Goal: Information Seeking & Learning: Understand process/instructions

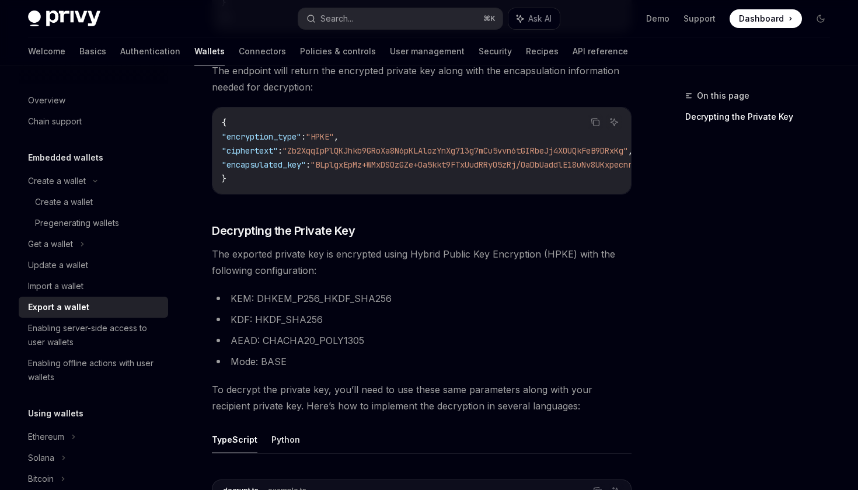
scroll to position [1295, 0]
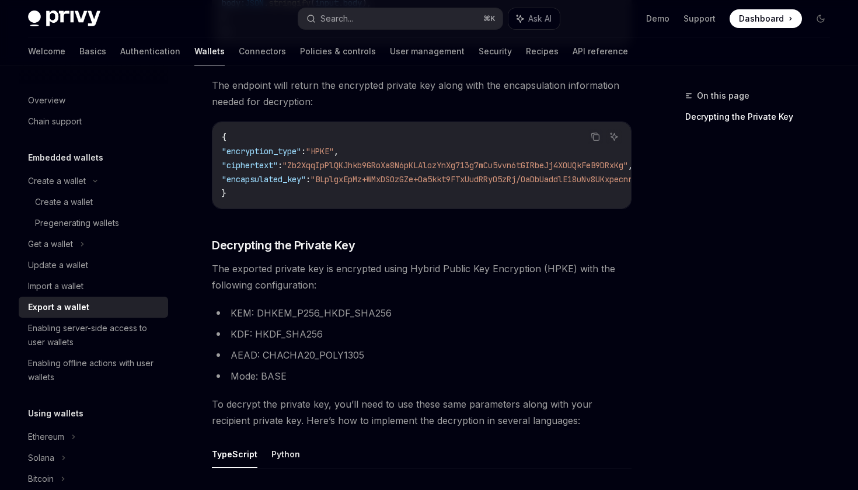
click at [84, 302] on div "Export a wallet" at bounding box center [58, 307] width 61 height 14
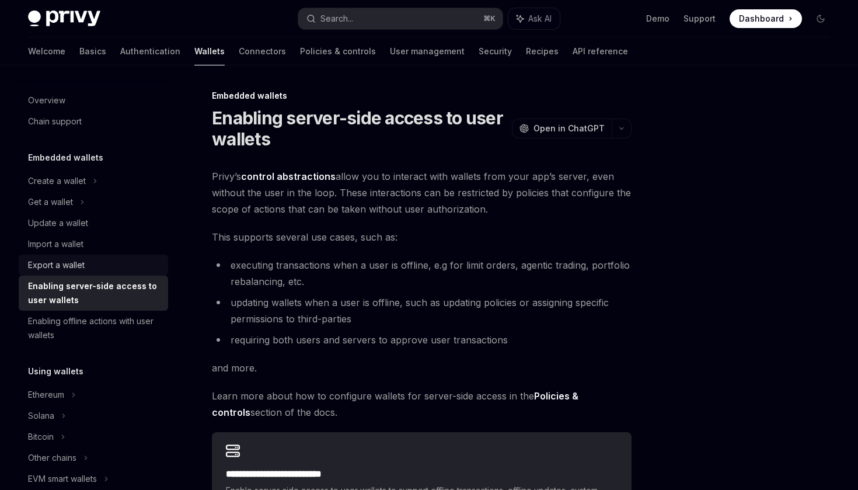
click at [71, 268] on div "Export a wallet" at bounding box center [56, 265] width 57 height 14
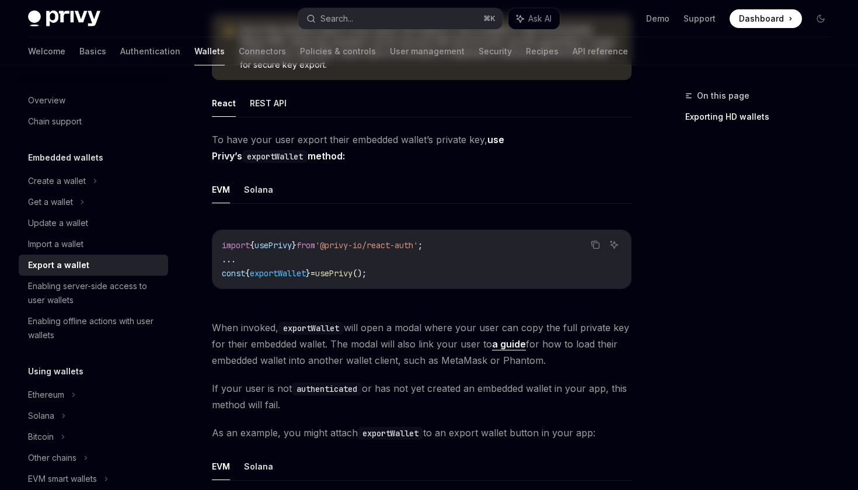
scroll to position [195, 0]
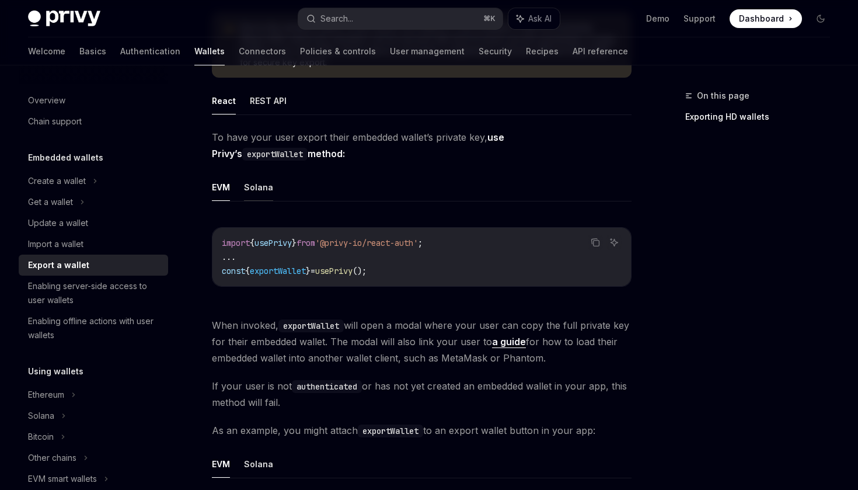
click at [254, 188] on button "Solana" at bounding box center [258, 186] width 29 height 27
click at [224, 190] on button "EVM" at bounding box center [221, 186] width 18 height 27
click at [595, 247] on button "Copy the contents from the code block" at bounding box center [595, 242] width 15 height 15
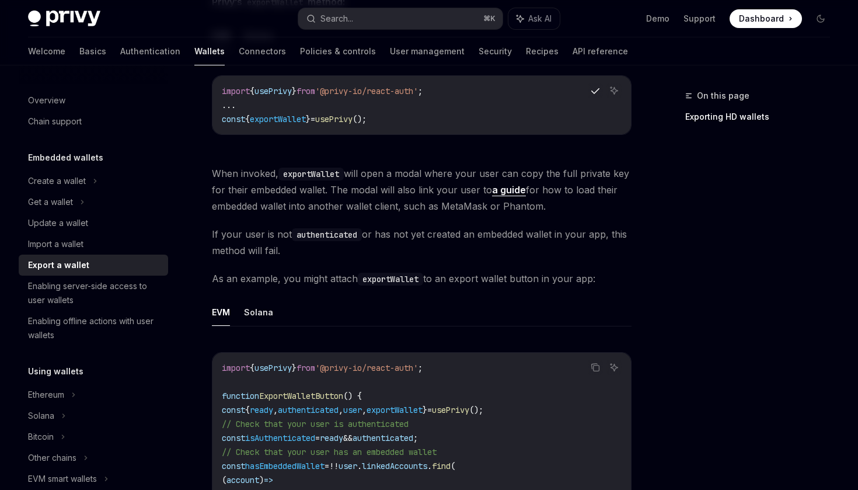
scroll to position [348, 0]
click at [261, 316] on button "Solana" at bounding box center [258, 310] width 29 height 27
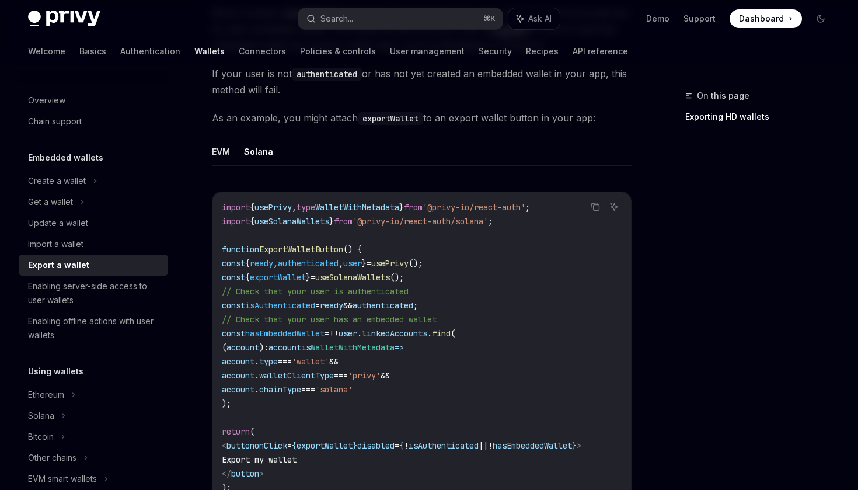
scroll to position [541, 0]
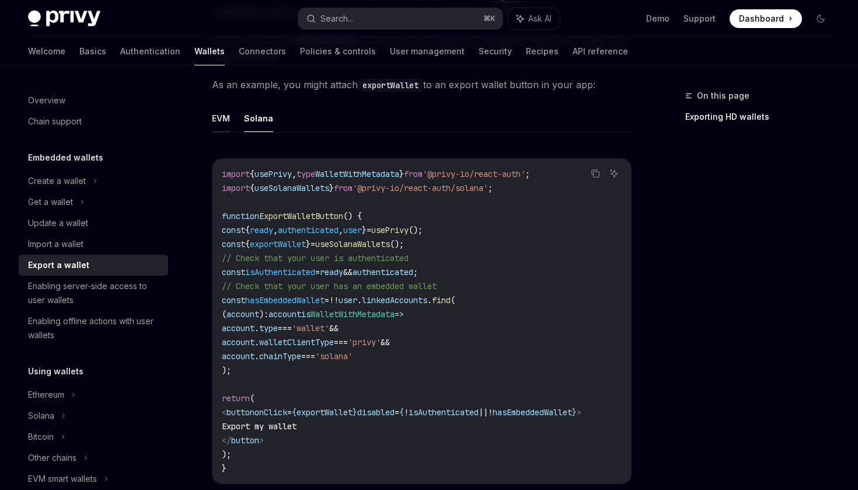
click at [225, 121] on button "EVM" at bounding box center [221, 117] width 18 height 27
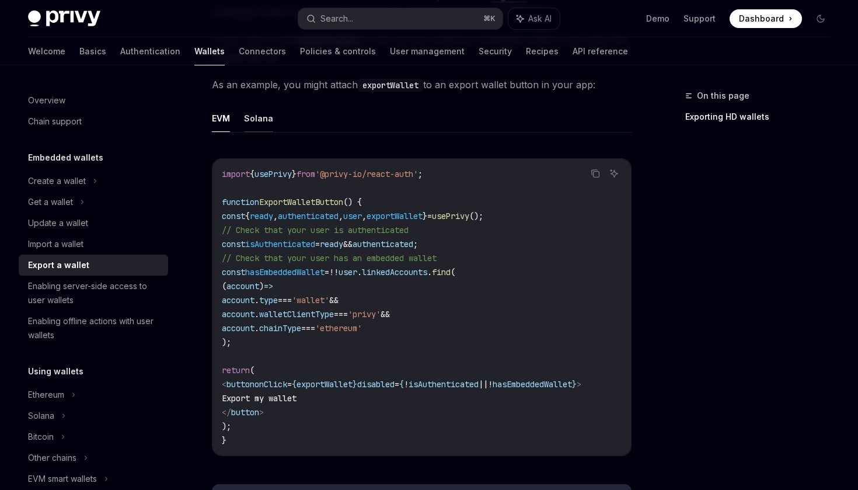
click at [259, 118] on button "Solana" at bounding box center [258, 117] width 29 height 27
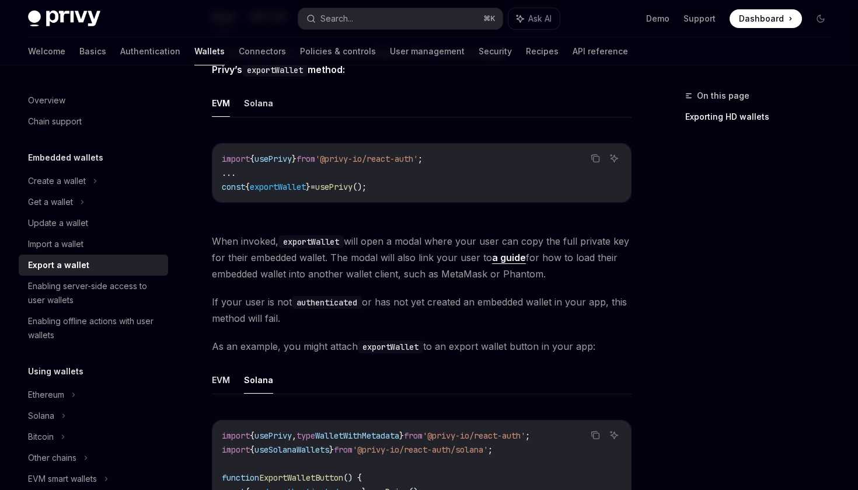
scroll to position [279, 0]
click at [598, 162] on icon "Copy the contents from the code block" at bounding box center [596, 160] width 6 height 6
click at [260, 108] on button "Solana" at bounding box center [258, 103] width 29 height 27
click at [592, 161] on icon "Copy the contents from the code block" at bounding box center [595, 158] width 9 height 9
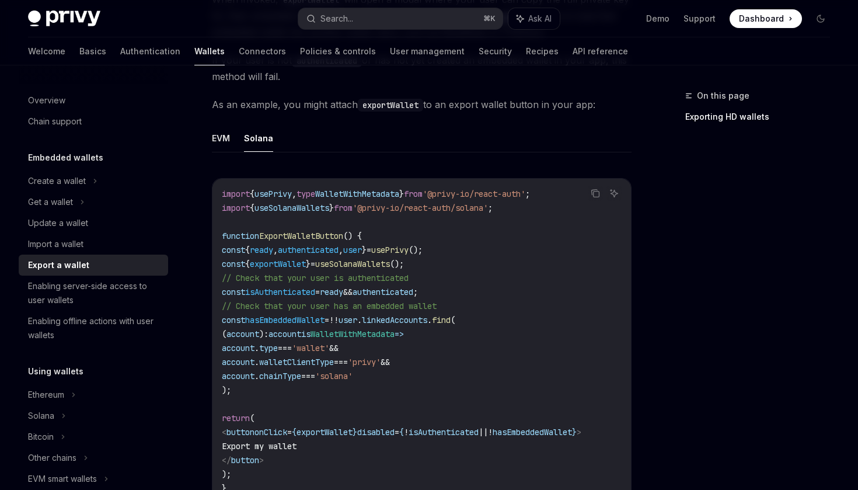
scroll to position [522, 0]
click at [596, 191] on icon "Copy the contents from the code block" at bounding box center [595, 191] width 9 height 9
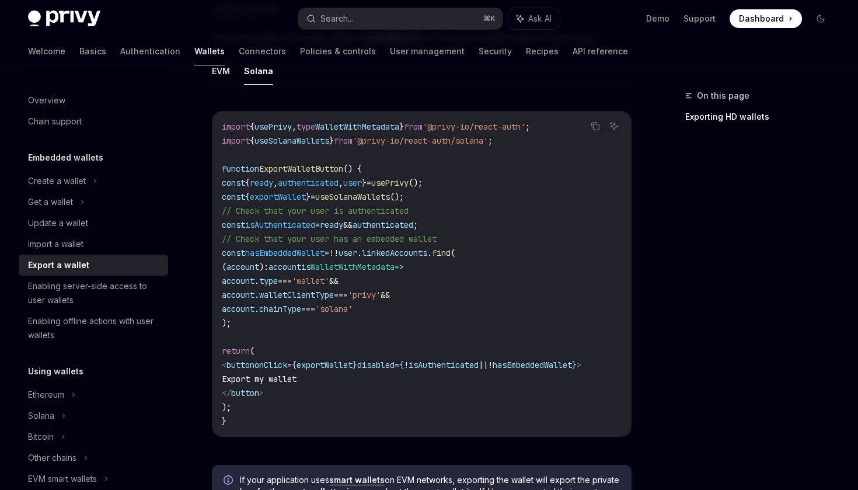
scroll to position [0, 0]
click at [289, 249] on span "hasEmbeddedWallet" at bounding box center [284, 252] width 79 height 11
copy span "hasEmbeddedWallet"
drag, startPoint x: 251, startPoint y: 308, endPoint x: 430, endPoint y: 308, distance: 178.6
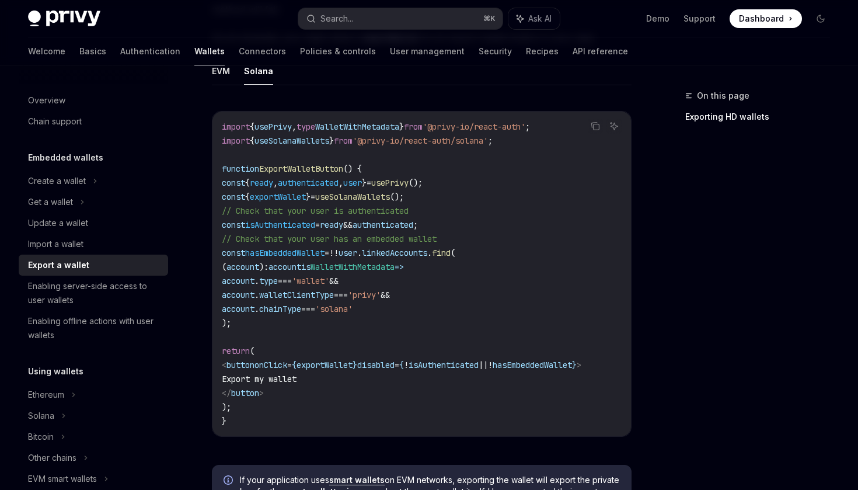
click at [430, 308] on code "import { usePrivy , type WalletWithMetadata } from '@privy-io/react-auth' ; imp…" at bounding box center [422, 274] width 400 height 308
copy span "account . chainType === 'solana'"
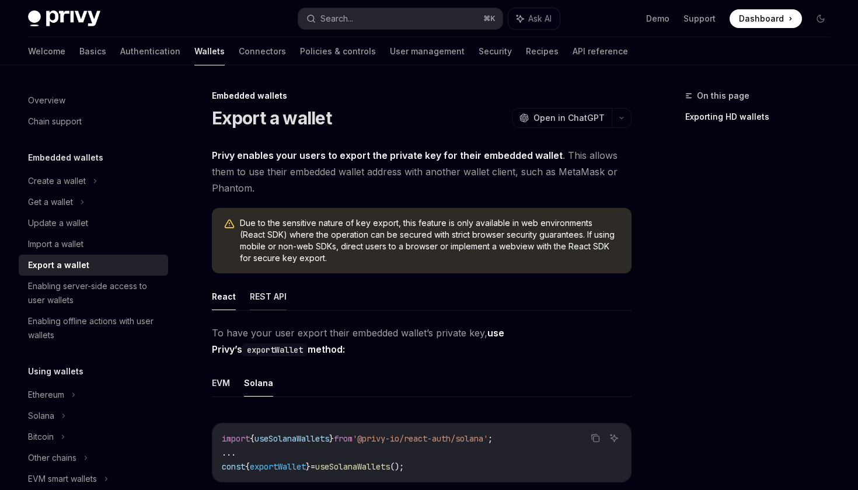
click at [269, 302] on button "REST API" at bounding box center [268, 295] width 37 height 27
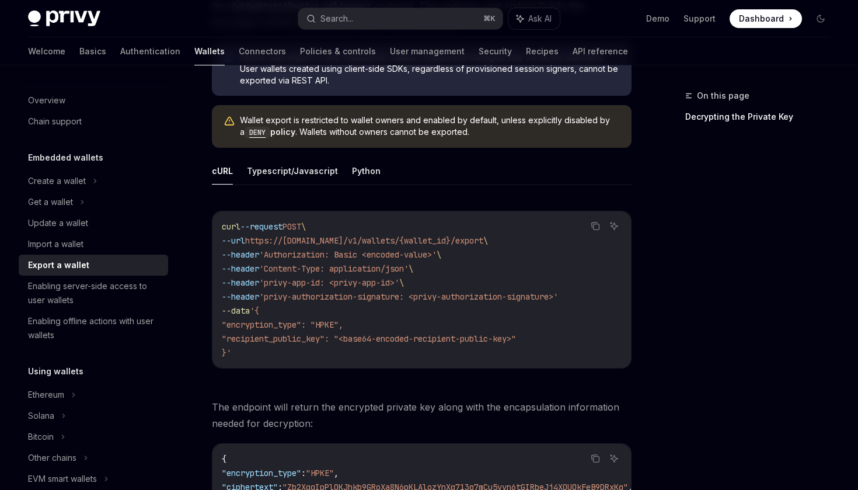
scroll to position [304, 0]
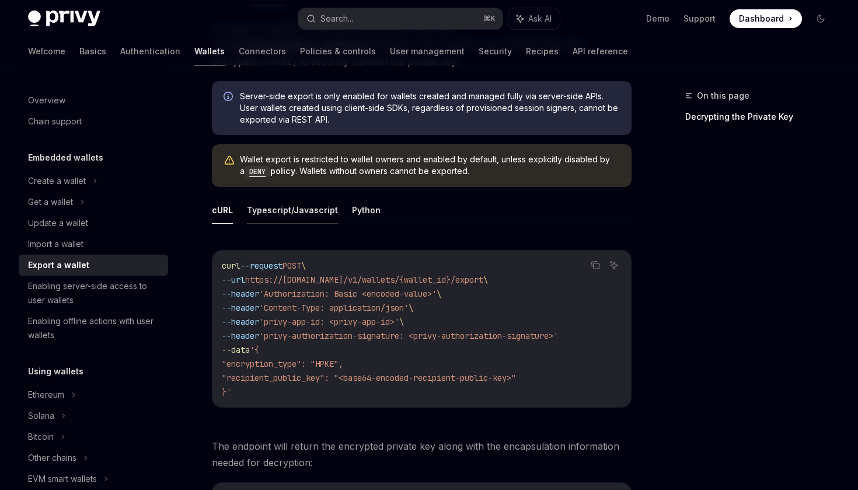
click at [282, 212] on button "Typescript/Javascript" at bounding box center [292, 209] width 91 height 27
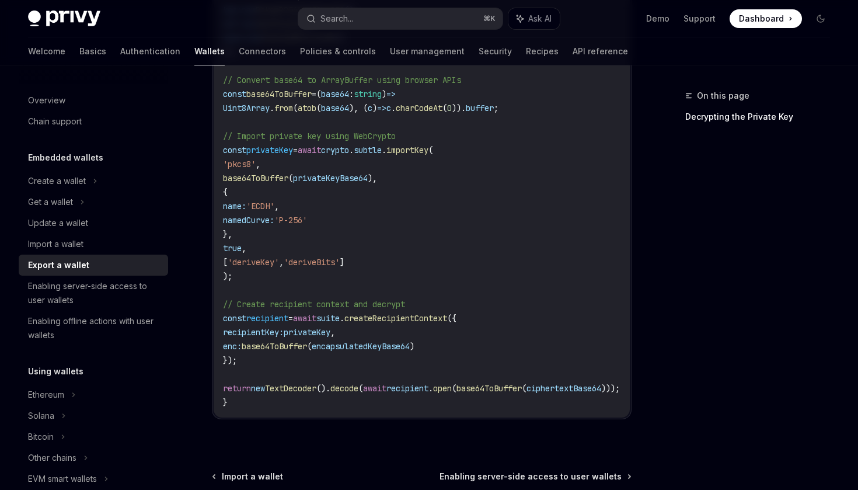
scroll to position [2143, 0]
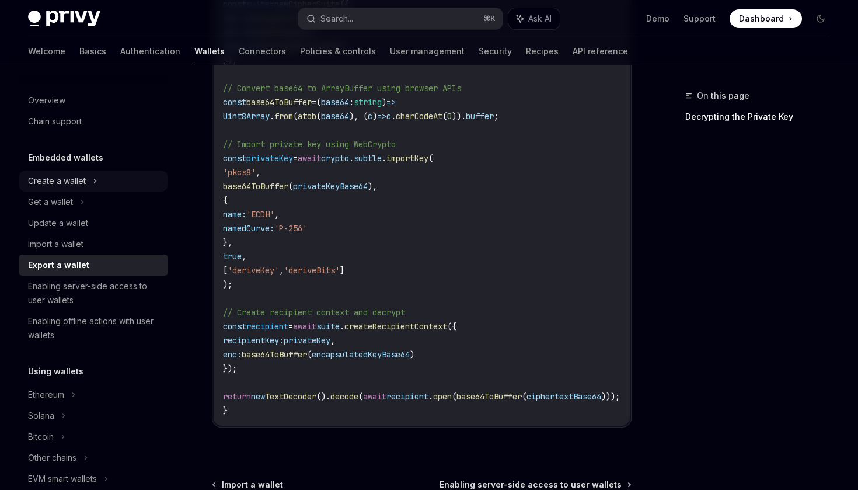
click at [89, 177] on div "Create a wallet" at bounding box center [93, 180] width 149 height 21
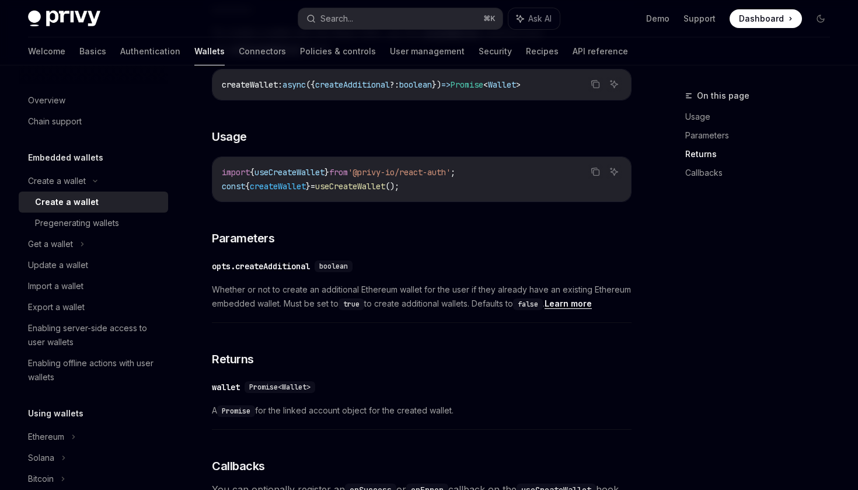
scroll to position [401, 0]
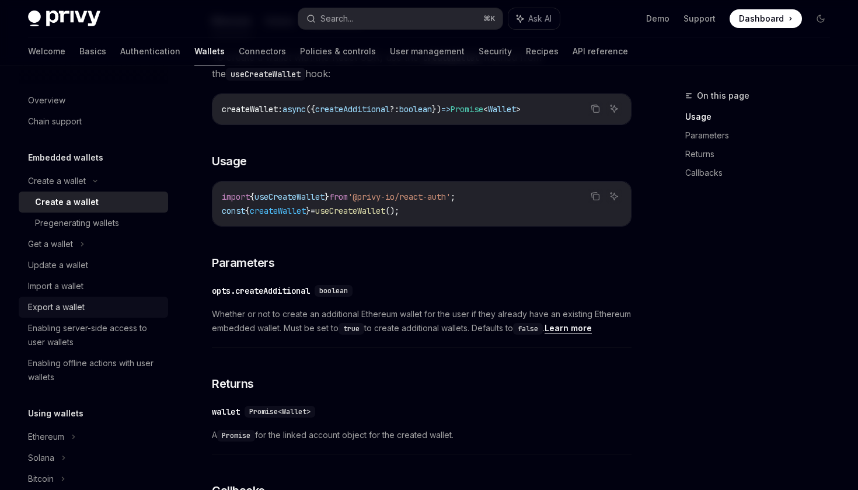
click at [69, 306] on div "Export a wallet" at bounding box center [56, 307] width 57 height 14
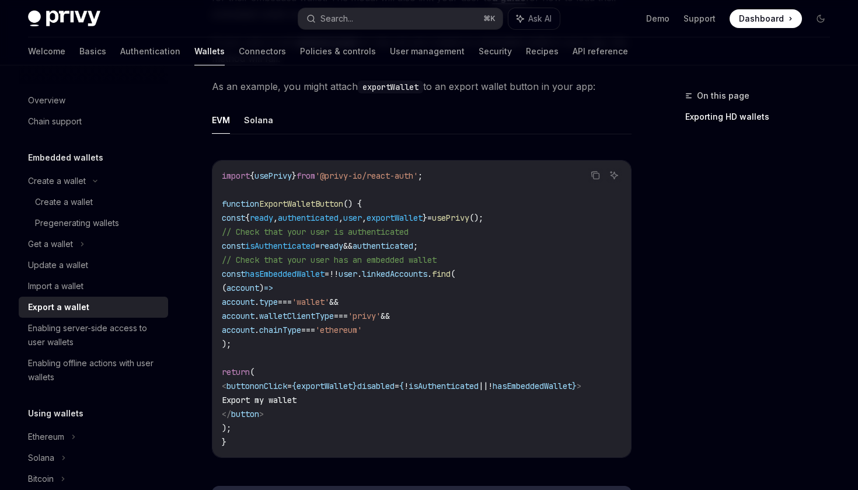
scroll to position [540, 0]
click at [260, 121] on button "Solana" at bounding box center [258, 119] width 29 height 27
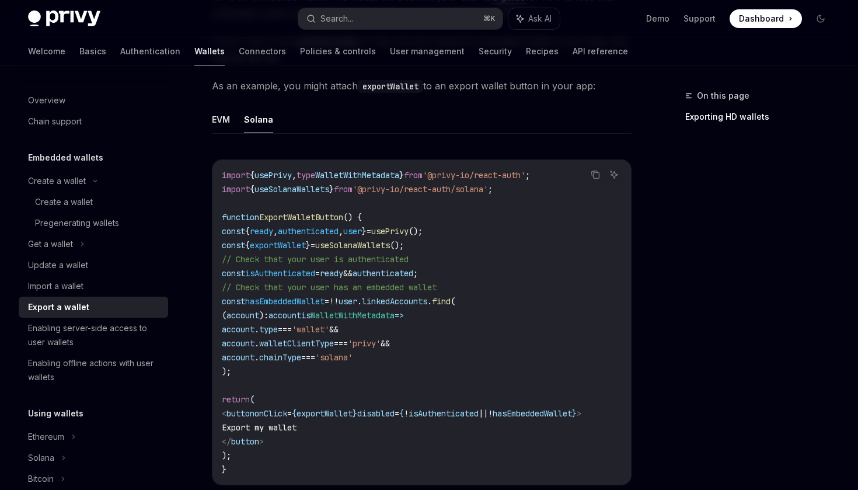
click at [235, 123] on ul "EVM Solana" at bounding box center [422, 120] width 420 height 28
click at [233, 124] on ul "EVM Solana" at bounding box center [422, 120] width 420 height 28
click at [224, 122] on button "EVM" at bounding box center [221, 119] width 18 height 27
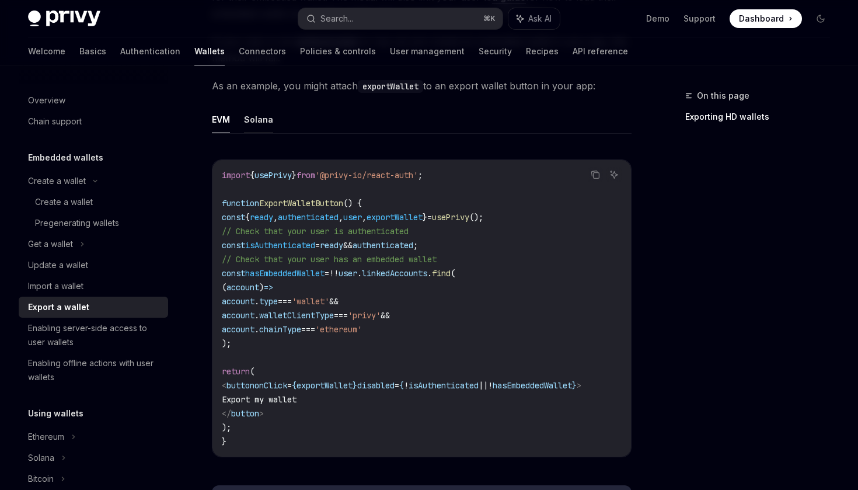
click at [265, 121] on button "Solana" at bounding box center [258, 119] width 29 height 27
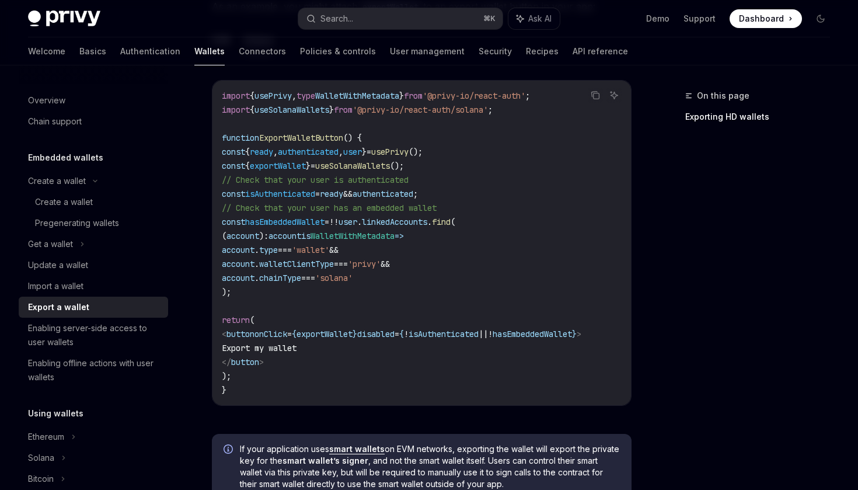
scroll to position [658, 0]
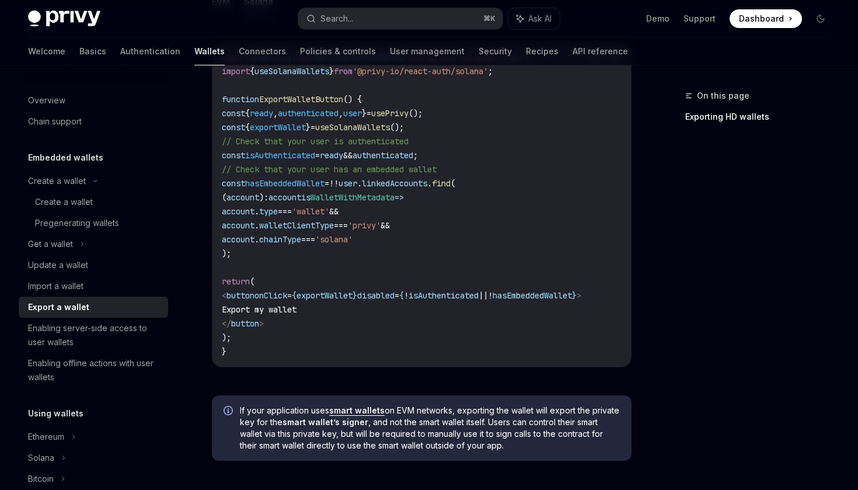
click at [287, 102] on span "ExportWalletButton" at bounding box center [301, 99] width 84 height 11
copy span "ExportWalletButton"
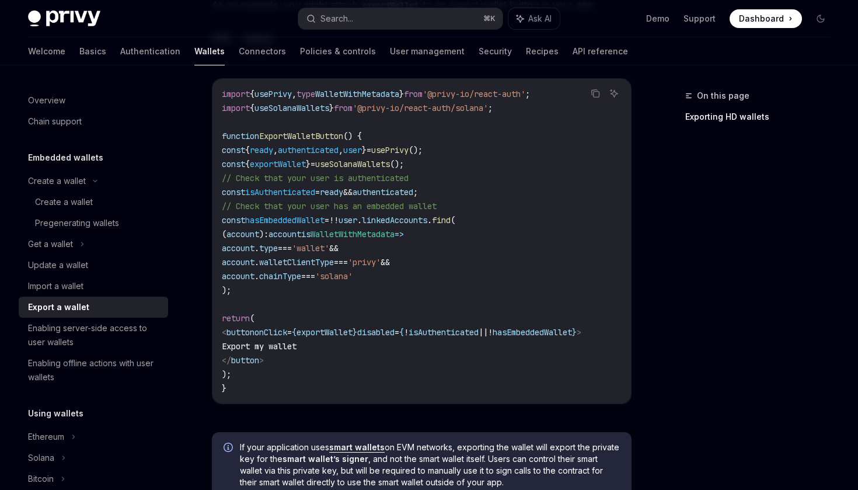
scroll to position [596, 0]
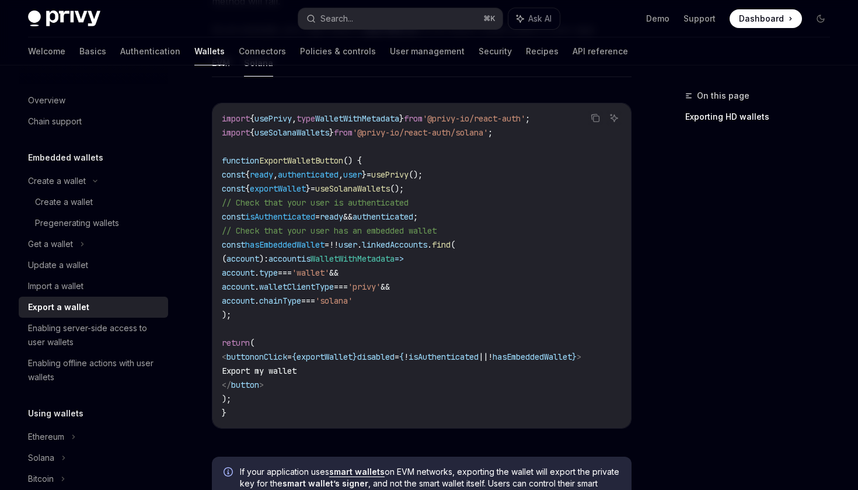
click at [368, 252] on code "import { usePrivy , type WalletWithMetadata } from '@privy-io/react-auth' ; imp…" at bounding box center [422, 265] width 400 height 308
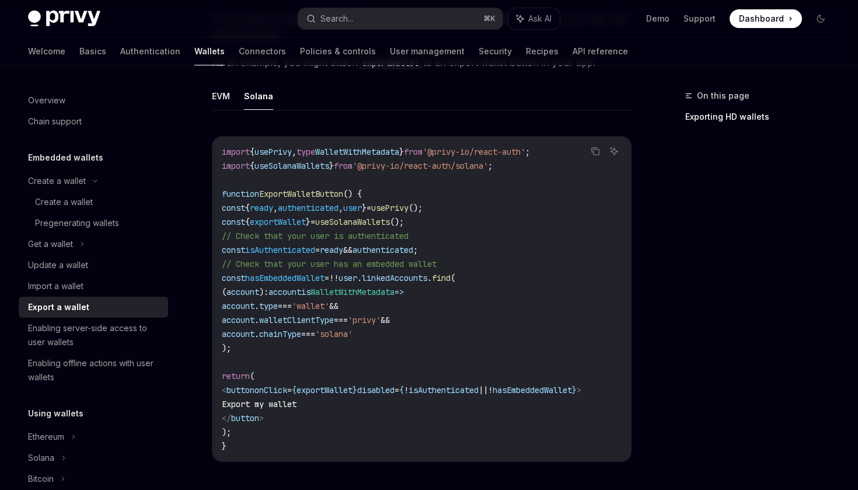
scroll to position [558, 0]
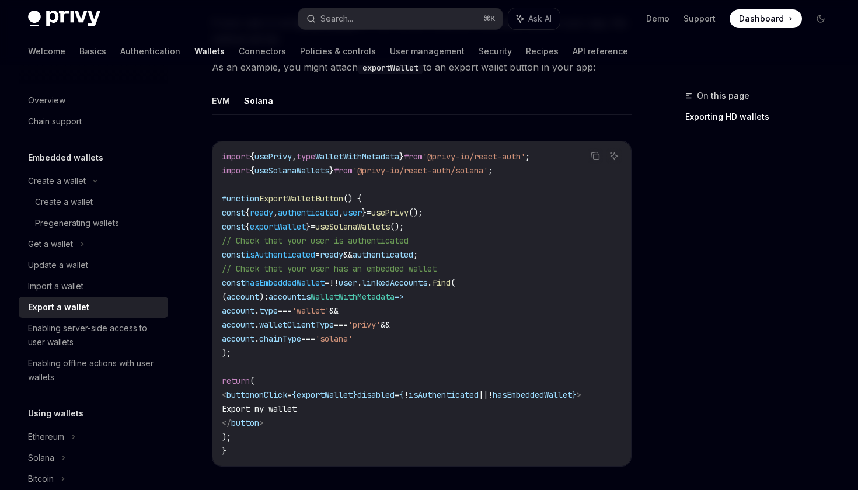
click at [223, 102] on button "EVM" at bounding box center [221, 100] width 18 height 27
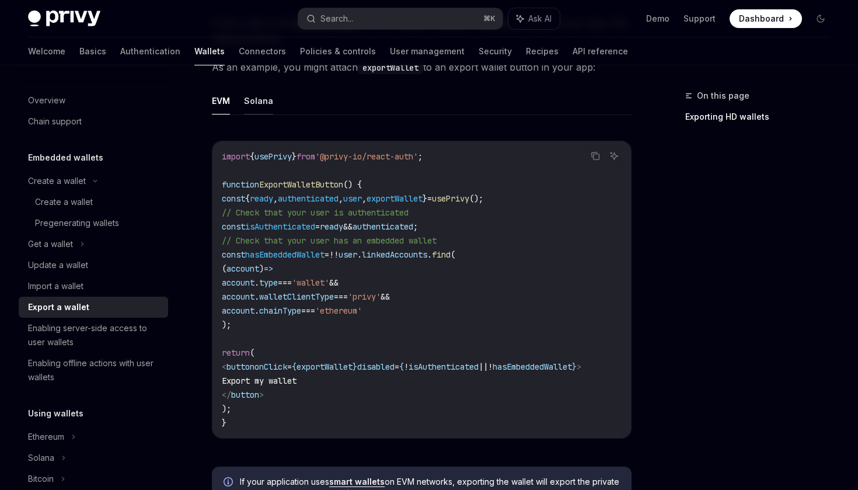
click at [254, 97] on button "Solana" at bounding box center [258, 100] width 29 height 27
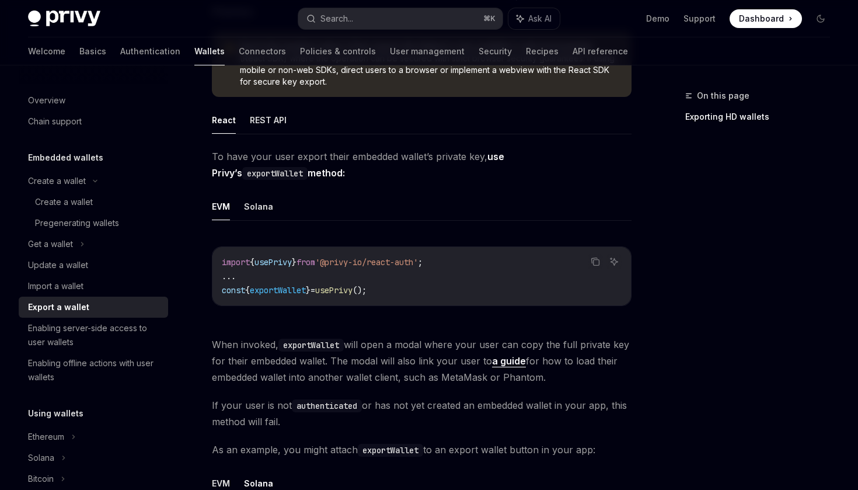
scroll to position [172, 0]
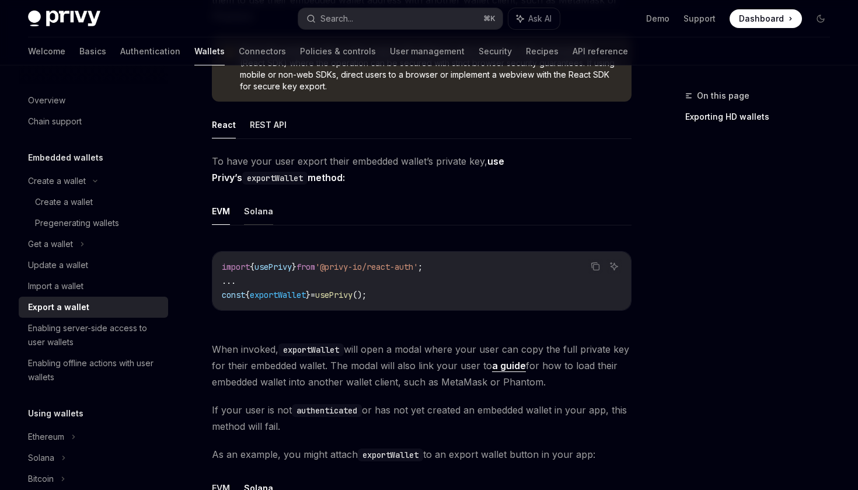
click at [260, 207] on button "Solana" at bounding box center [258, 210] width 29 height 27
click at [227, 210] on button "EVM" at bounding box center [221, 210] width 18 height 27
click at [253, 210] on button "Solana" at bounding box center [258, 210] width 29 height 27
click at [368, 293] on span "useSolanaWallets" at bounding box center [352, 294] width 75 height 11
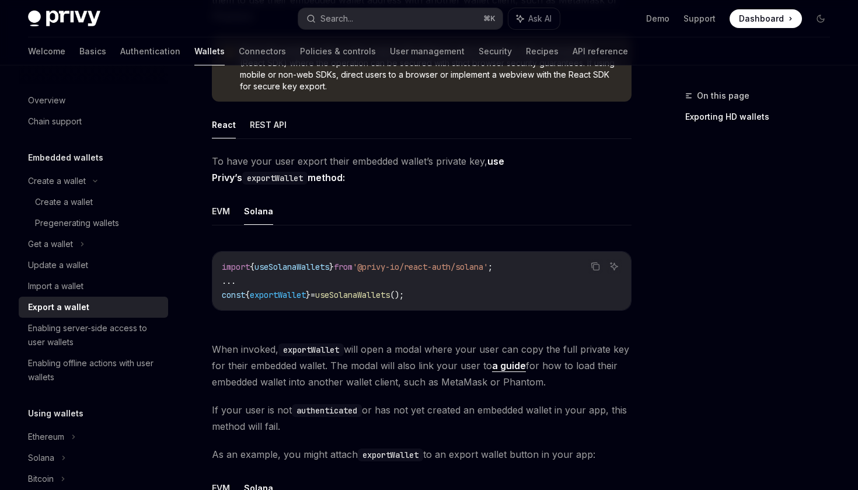
copy span "useSolanaWallets"
click at [284, 294] on span "exportWallet" at bounding box center [278, 294] width 56 height 11
copy span "exportWallet"
click at [226, 212] on button "EVM" at bounding box center [221, 210] width 18 height 27
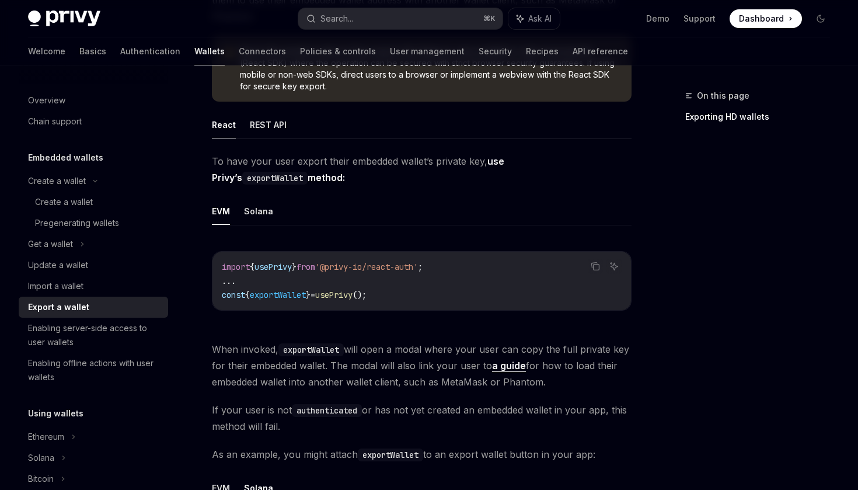
click at [352, 295] on span "usePrivy" at bounding box center [333, 294] width 37 height 11
copy span "usePrivy"
click at [254, 209] on button "Solana" at bounding box center [258, 210] width 29 height 27
click at [219, 212] on button "EVM" at bounding box center [221, 210] width 18 height 27
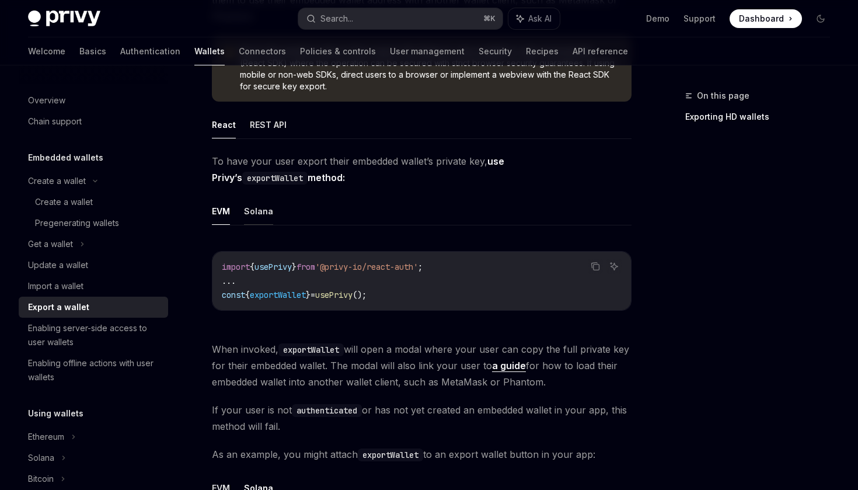
click at [245, 213] on button "Solana" at bounding box center [258, 210] width 29 height 27
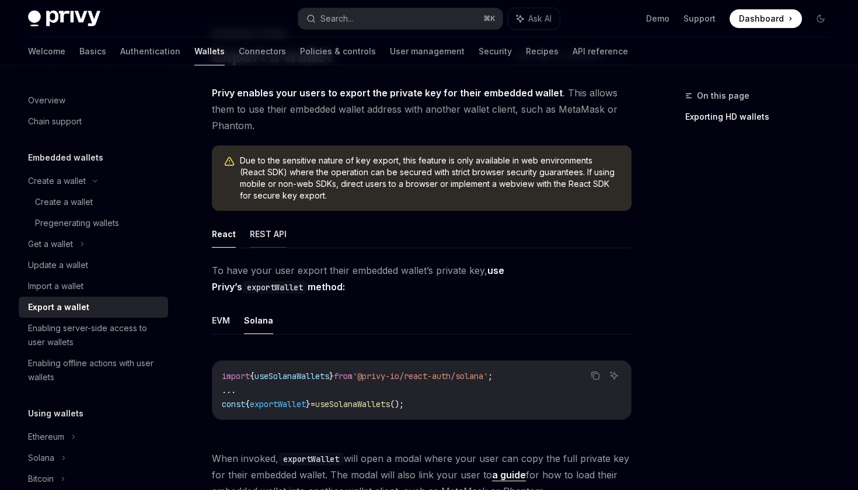
click at [264, 239] on button "REST API" at bounding box center [268, 233] width 37 height 27
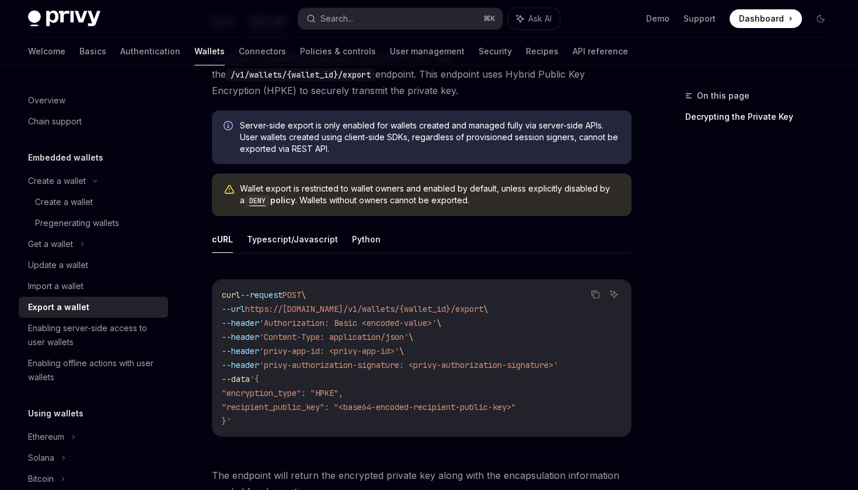
scroll to position [281, 0]
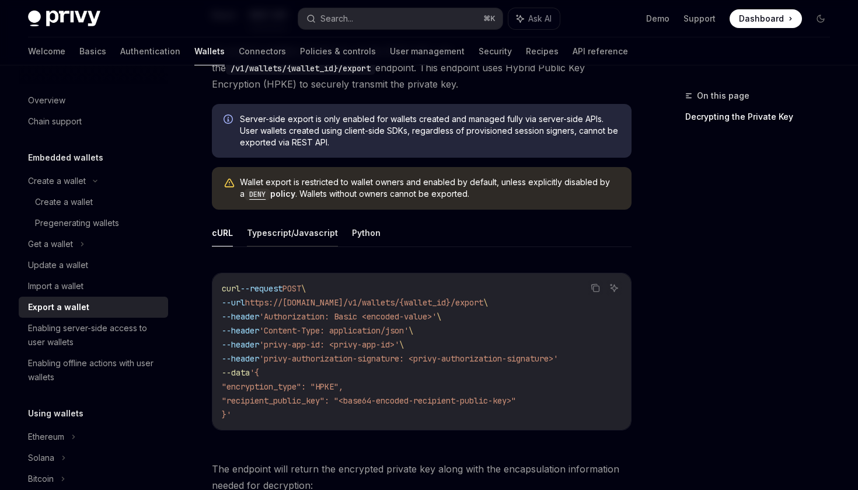
click at [284, 229] on button "Typescript/Javascript" at bounding box center [292, 232] width 91 height 27
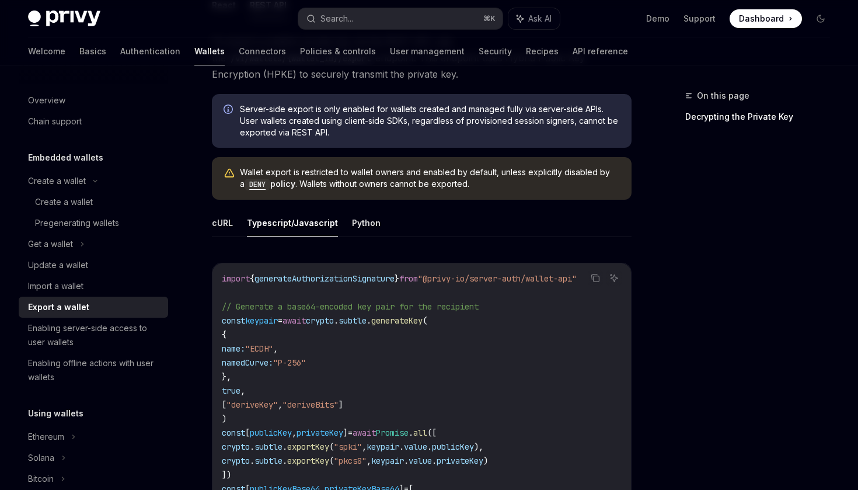
scroll to position [292, 0]
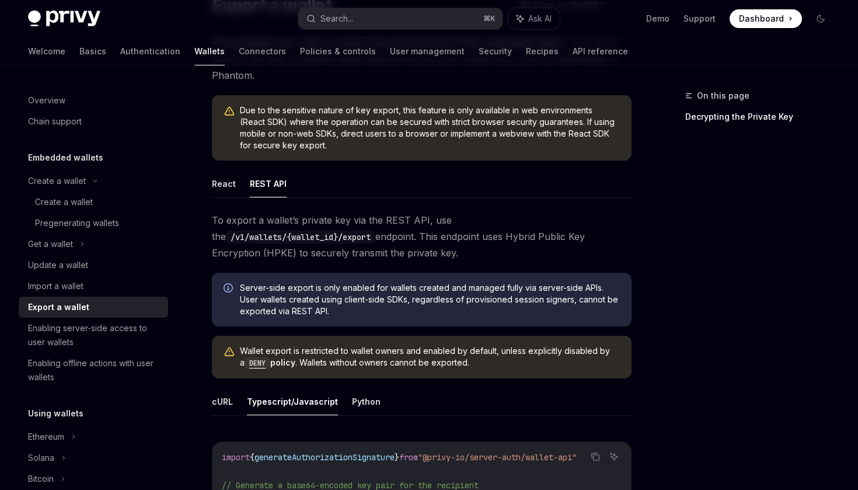
scroll to position [114, 0]
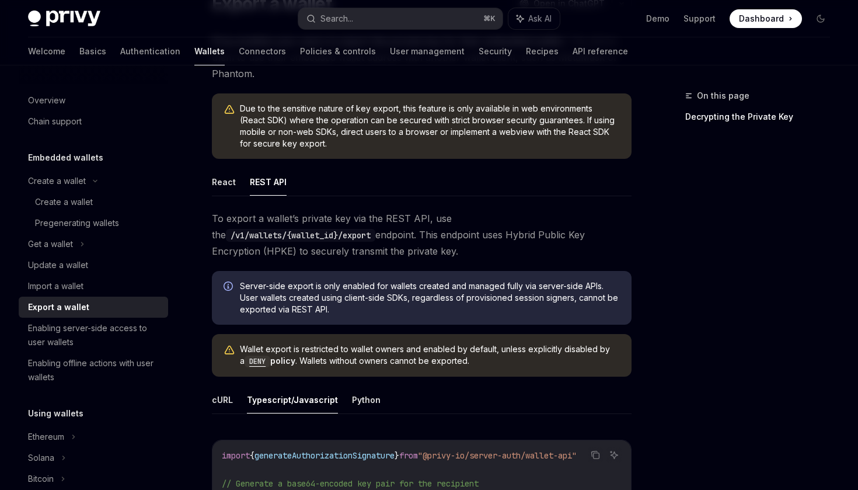
click at [235, 189] on ul "React REST API" at bounding box center [422, 182] width 420 height 28
click at [222, 180] on button "React" at bounding box center [224, 181] width 24 height 27
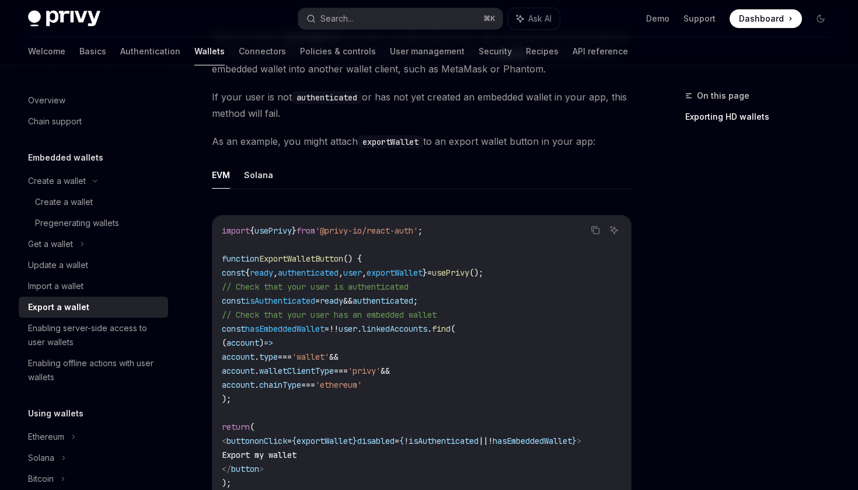
scroll to position [542, 0]
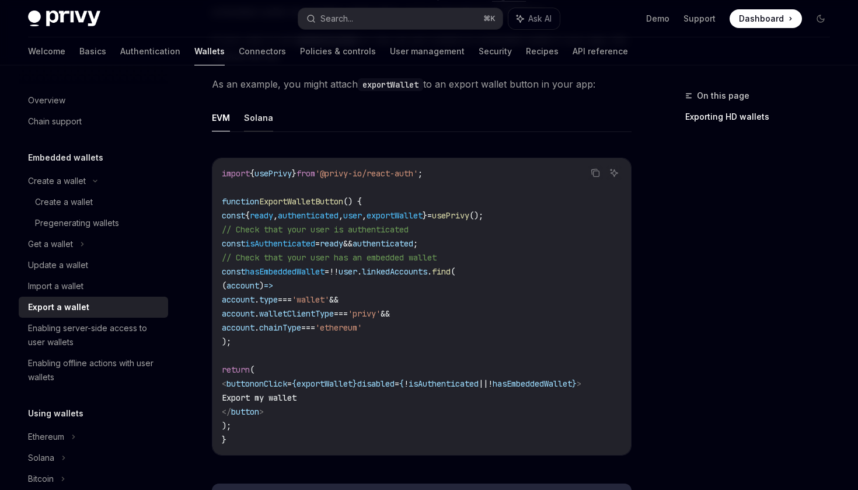
click at [257, 120] on button "Solana" at bounding box center [258, 117] width 29 height 27
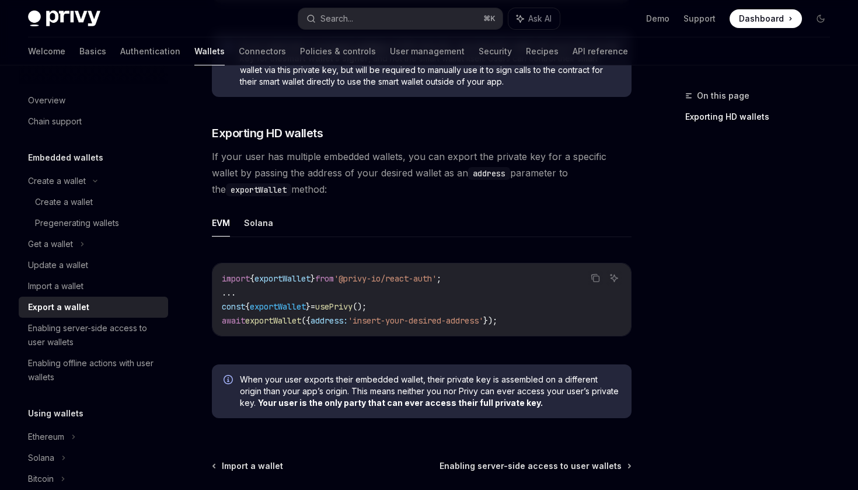
scroll to position [1025, 0]
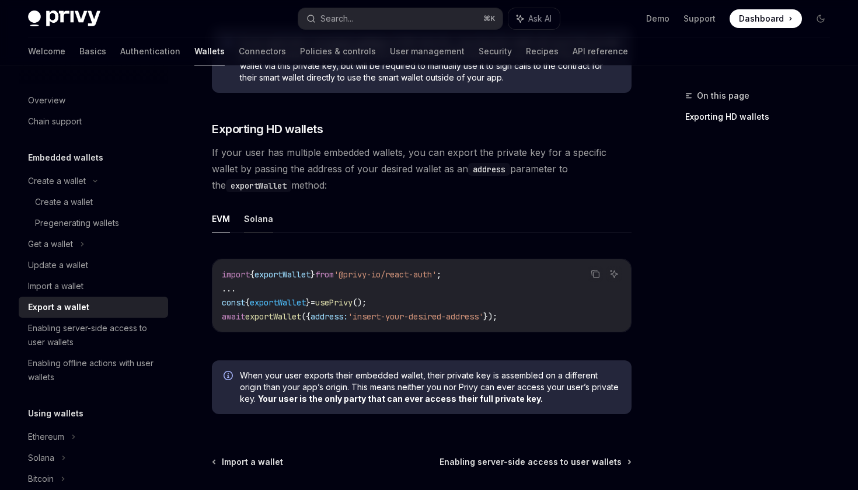
click at [260, 227] on button "Solana" at bounding box center [258, 218] width 29 height 27
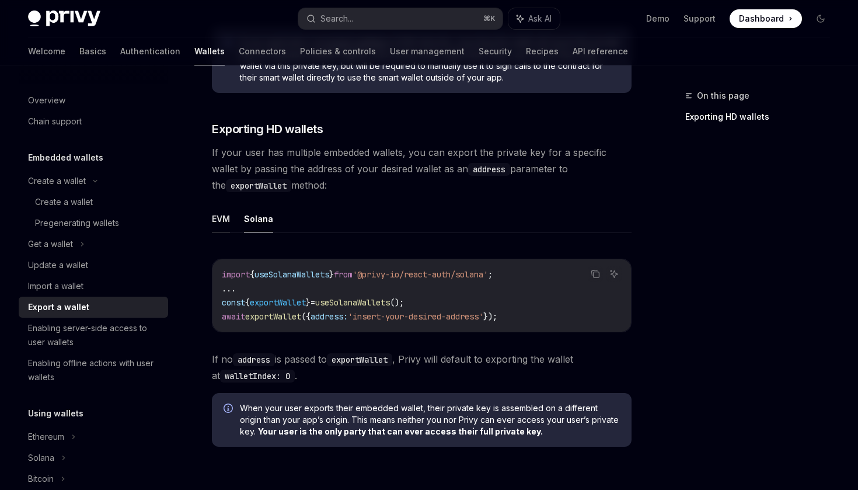
click at [221, 224] on button "EVM" at bounding box center [221, 218] width 18 height 27
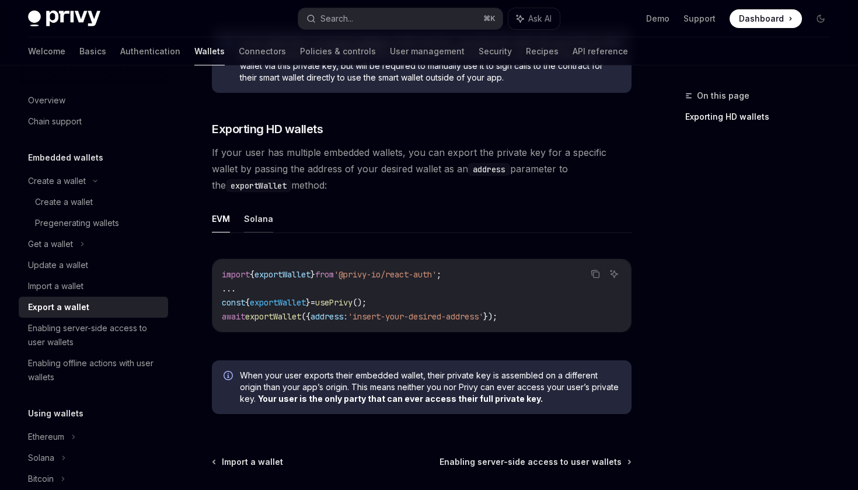
click at [254, 221] on button "Solana" at bounding box center [258, 218] width 29 height 27
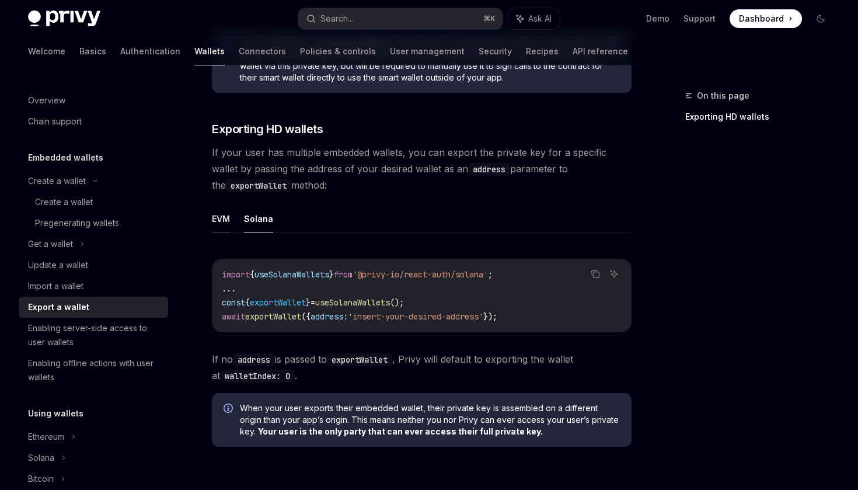
click at [226, 222] on button "EVM" at bounding box center [221, 218] width 18 height 27
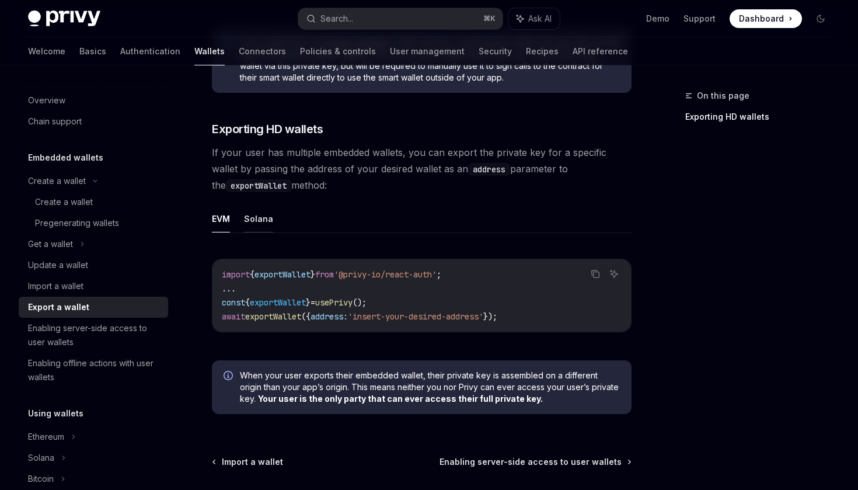
click at [257, 224] on button "Solana" at bounding box center [258, 218] width 29 height 27
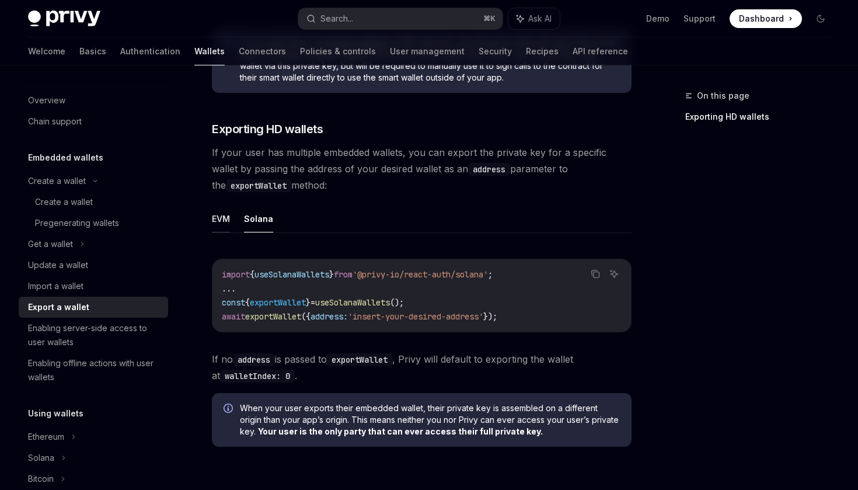
click at [224, 220] on button "EVM" at bounding box center [221, 218] width 18 height 27
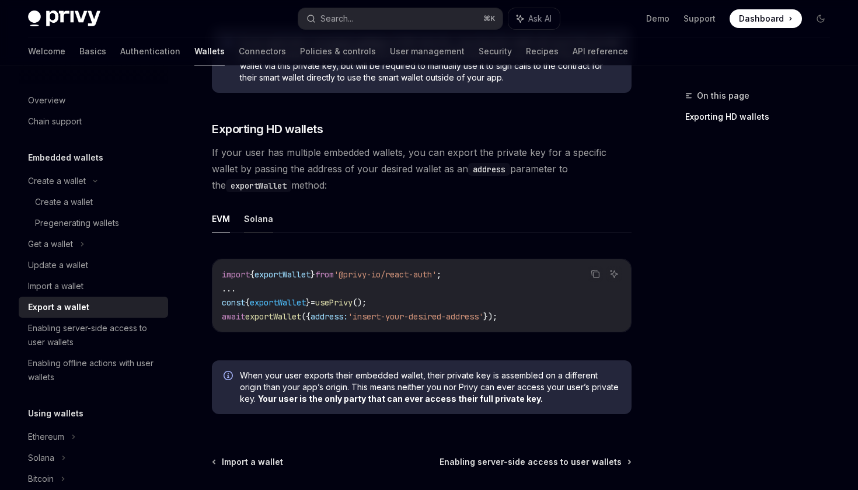
click at [265, 220] on button "Solana" at bounding box center [258, 218] width 29 height 27
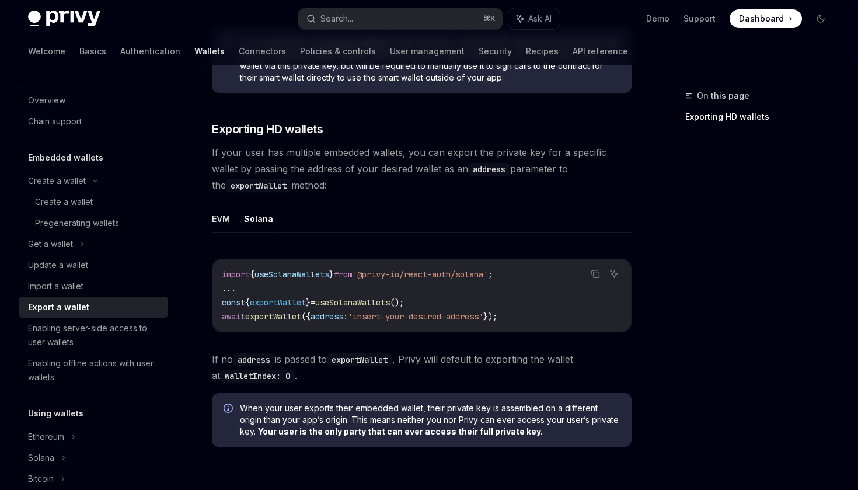
click at [232, 222] on ul "EVM Solana" at bounding box center [422, 219] width 420 height 28
click at [223, 227] on button "EVM" at bounding box center [221, 218] width 18 height 27
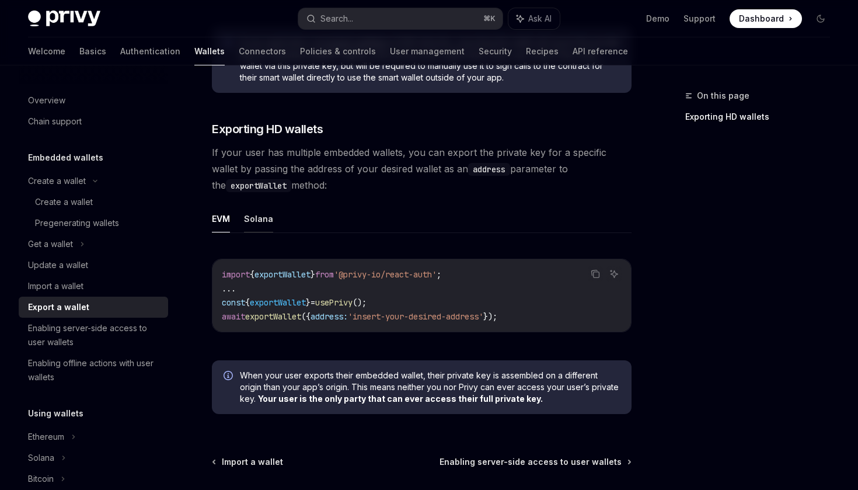
click at [252, 227] on button "Solana" at bounding box center [258, 218] width 29 height 27
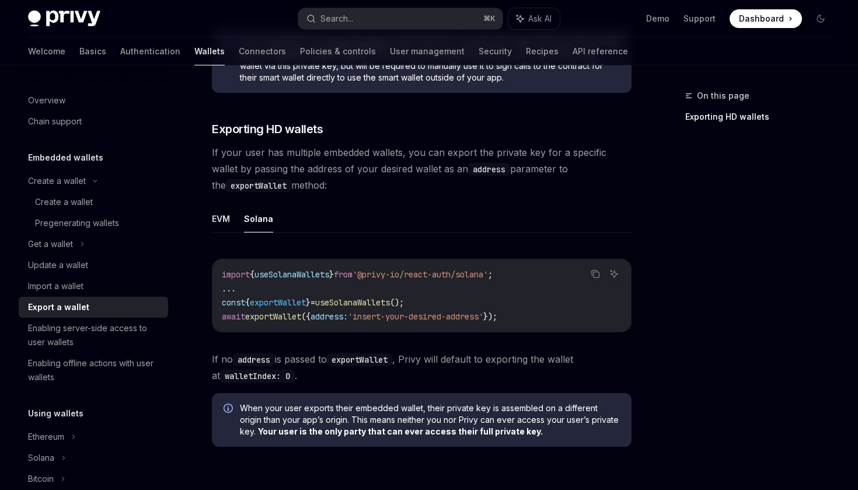
click at [232, 228] on ul "EVM Solana" at bounding box center [422, 219] width 420 height 28
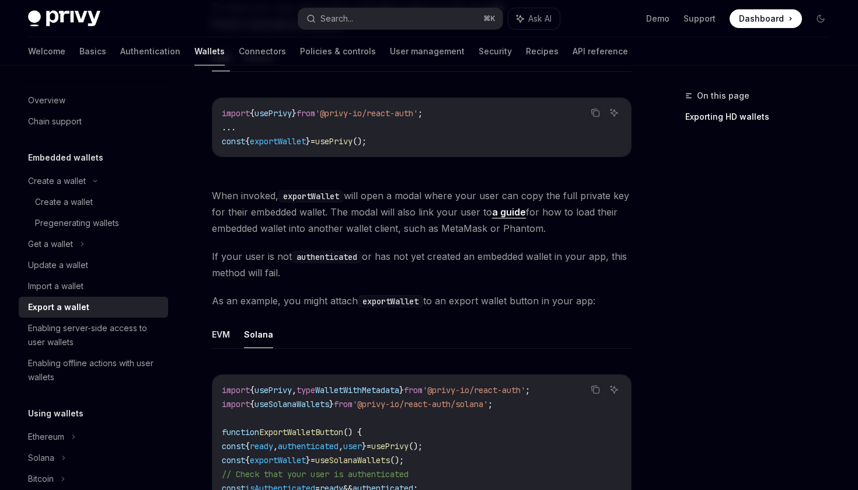
scroll to position [125, 0]
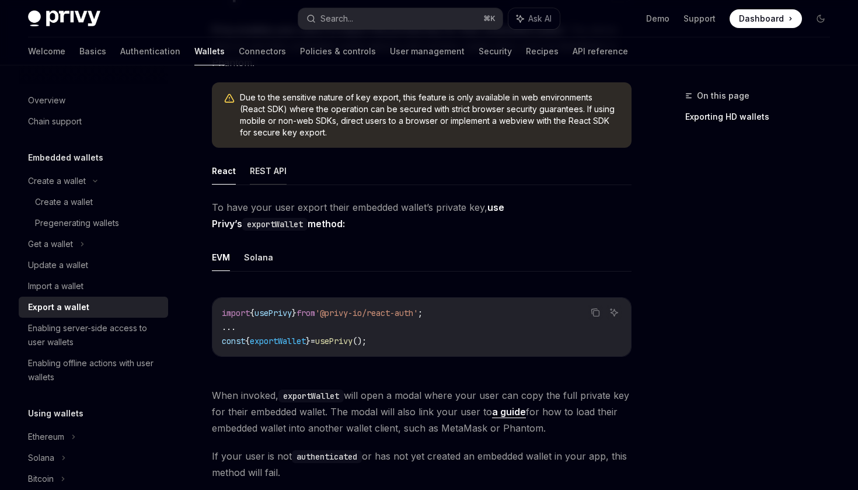
click at [260, 168] on button "REST API" at bounding box center [268, 170] width 37 height 27
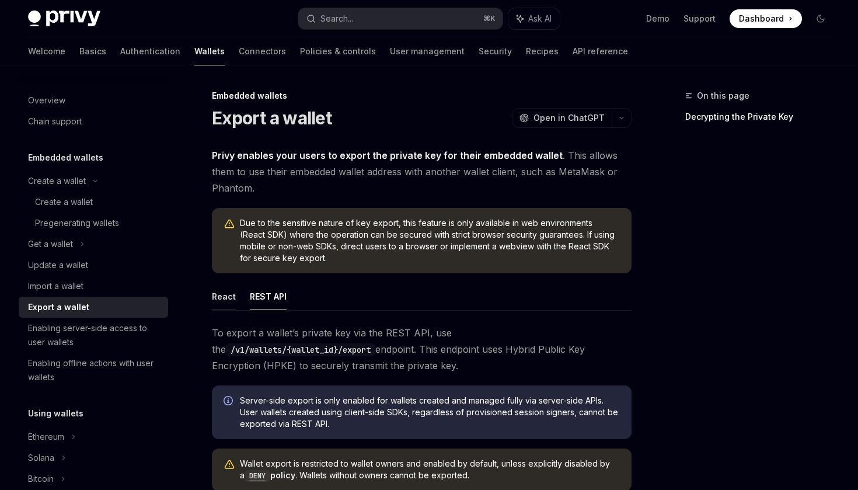
click at [221, 301] on button "React" at bounding box center [224, 295] width 24 height 27
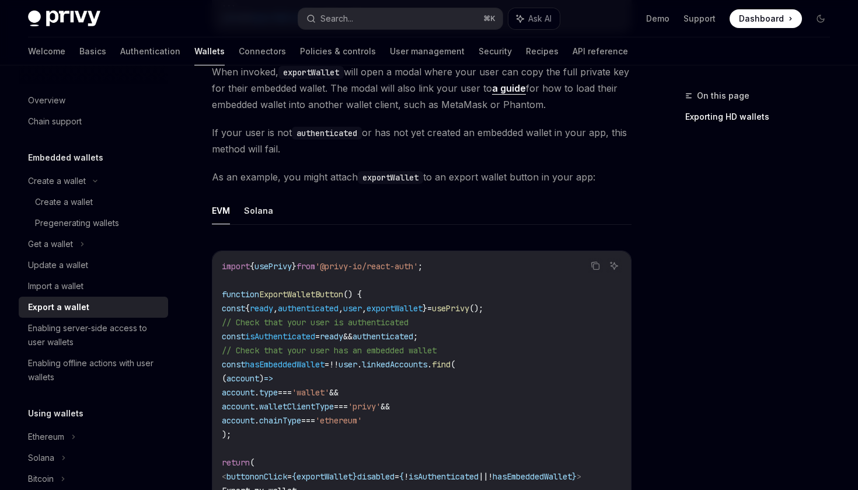
scroll to position [465, 0]
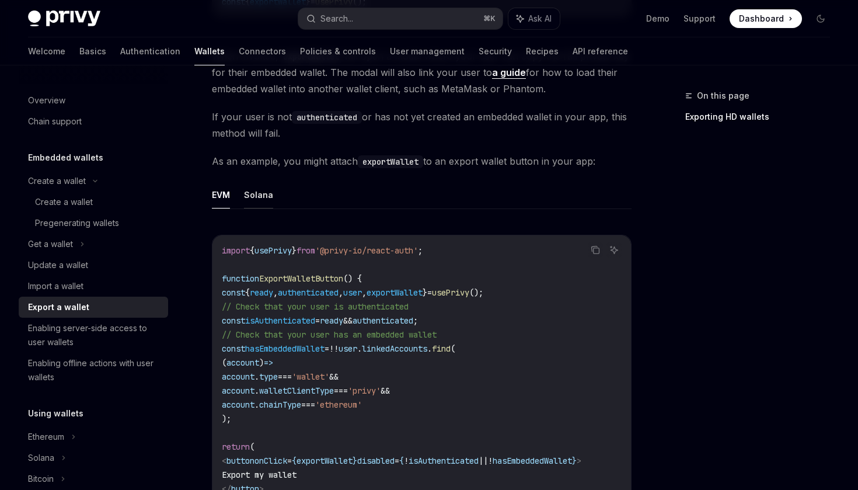
click at [268, 193] on button "Solana" at bounding box center [258, 194] width 29 height 27
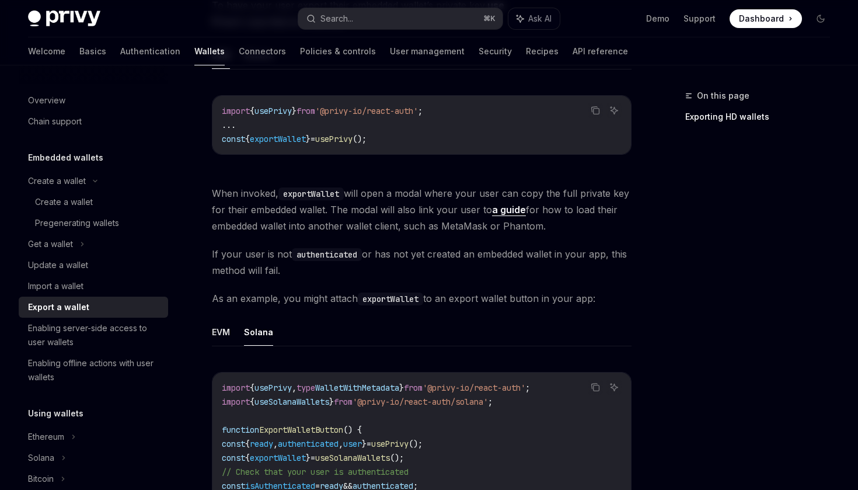
scroll to position [327, 0]
click at [222, 333] on button "EVM" at bounding box center [221, 331] width 18 height 27
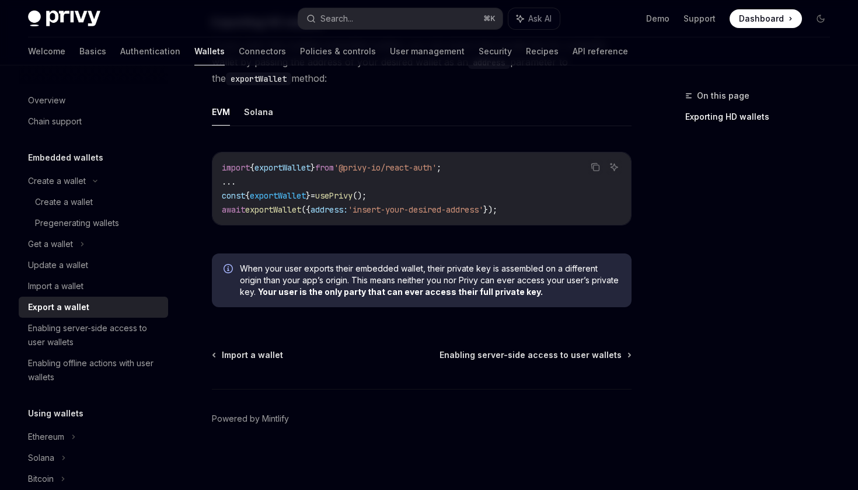
scroll to position [1104, 0]
click at [250, 118] on button "Solana" at bounding box center [258, 112] width 29 height 27
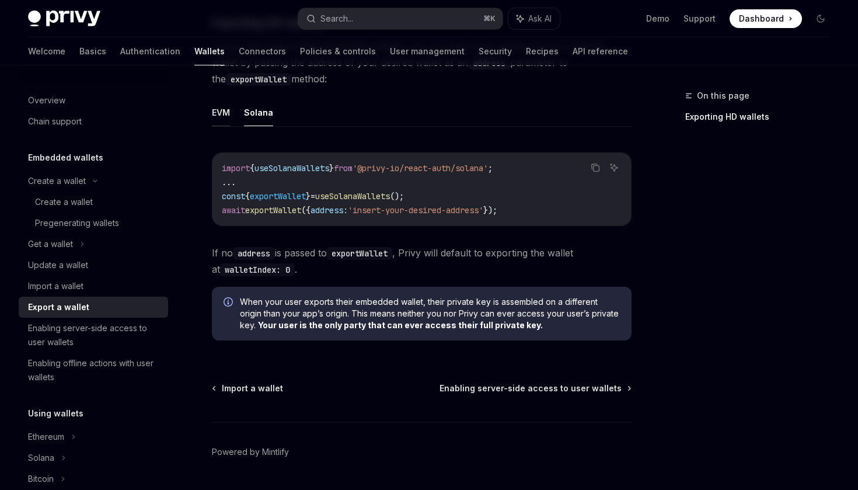
click at [220, 114] on button "EVM" at bounding box center [221, 112] width 18 height 27
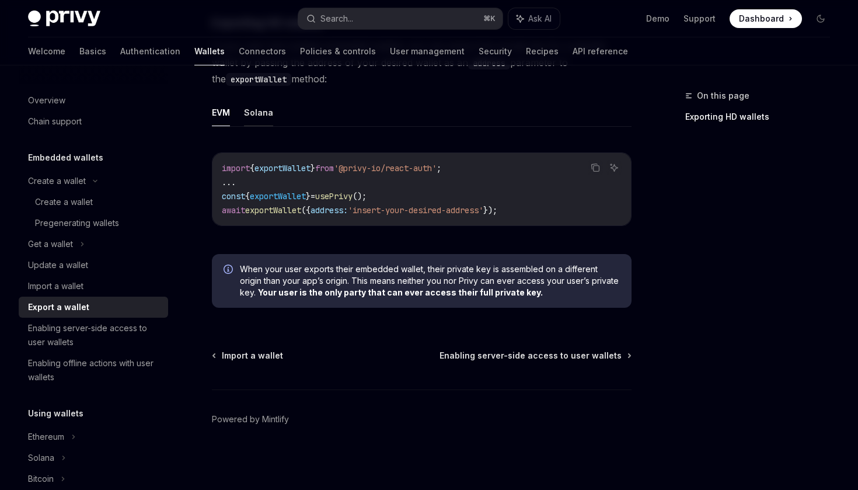
click at [259, 106] on button "Solana" at bounding box center [258, 112] width 29 height 27
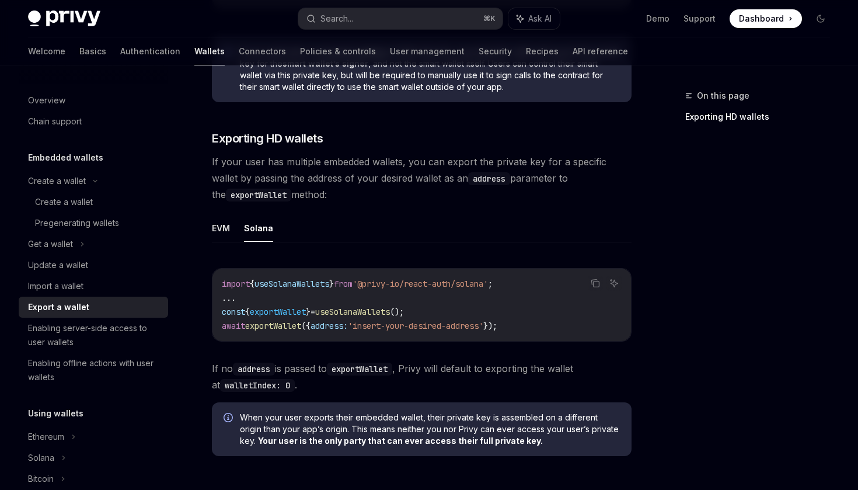
scroll to position [988, 0]
click at [227, 237] on button "EVM" at bounding box center [221, 227] width 18 height 27
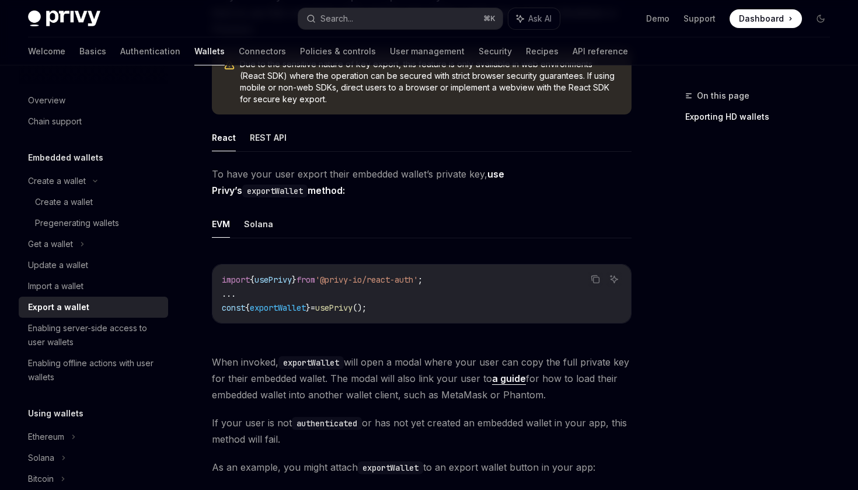
scroll to position [158, 0]
click at [260, 140] on button "REST API" at bounding box center [268, 138] width 37 height 27
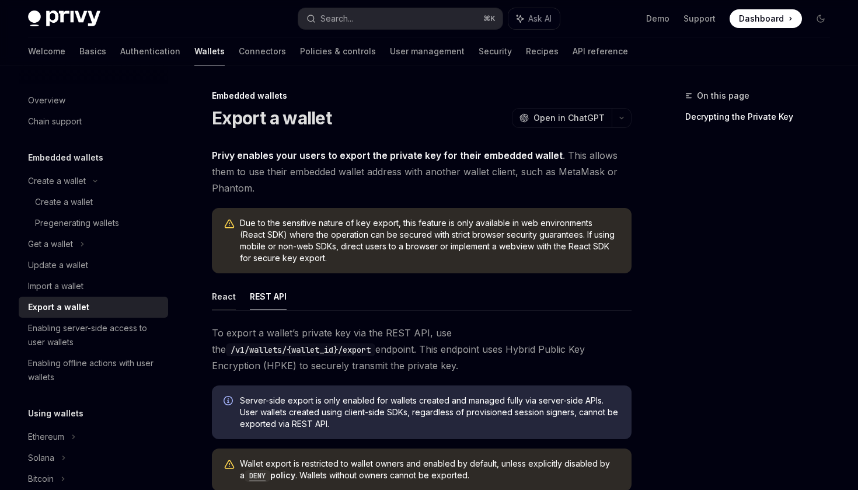
click at [224, 294] on button "React" at bounding box center [224, 295] width 24 height 27
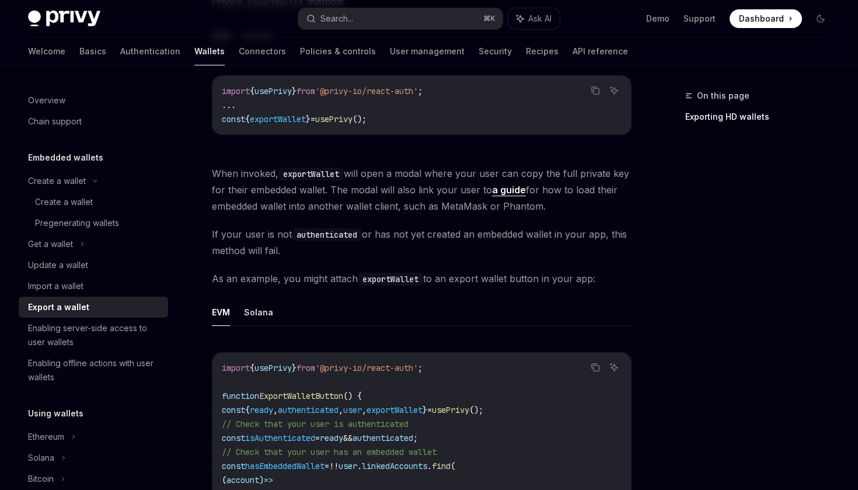
scroll to position [352, 0]
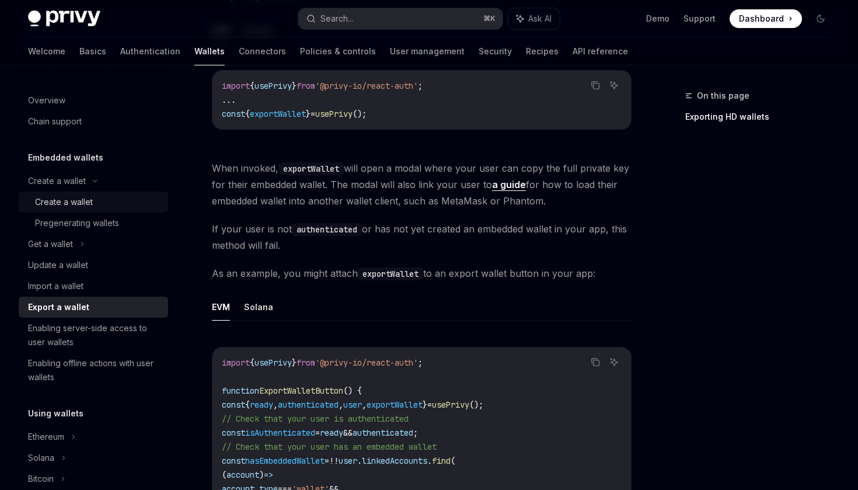
click at [60, 201] on div "Create a wallet" at bounding box center [64, 202] width 58 height 14
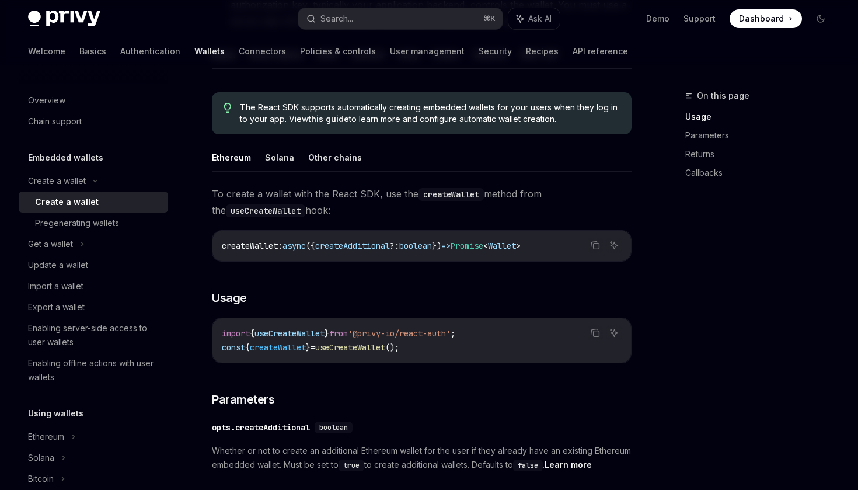
scroll to position [280, 0]
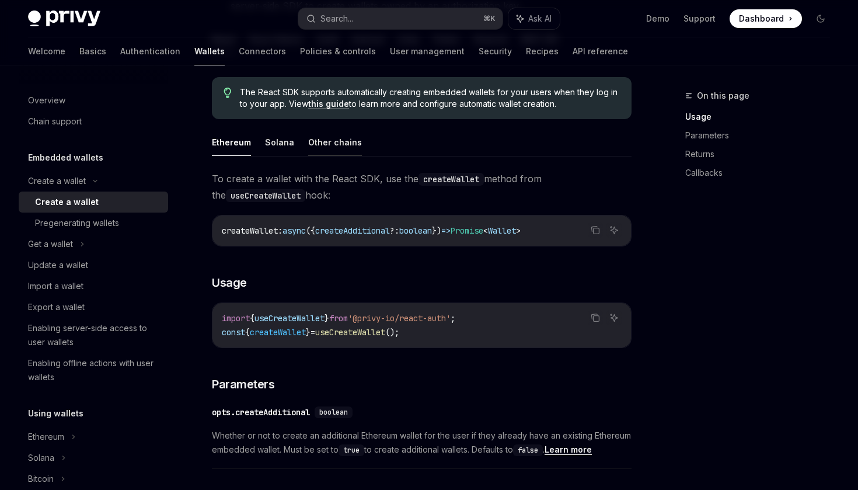
click at [325, 138] on button "Other chains" at bounding box center [335, 141] width 54 height 27
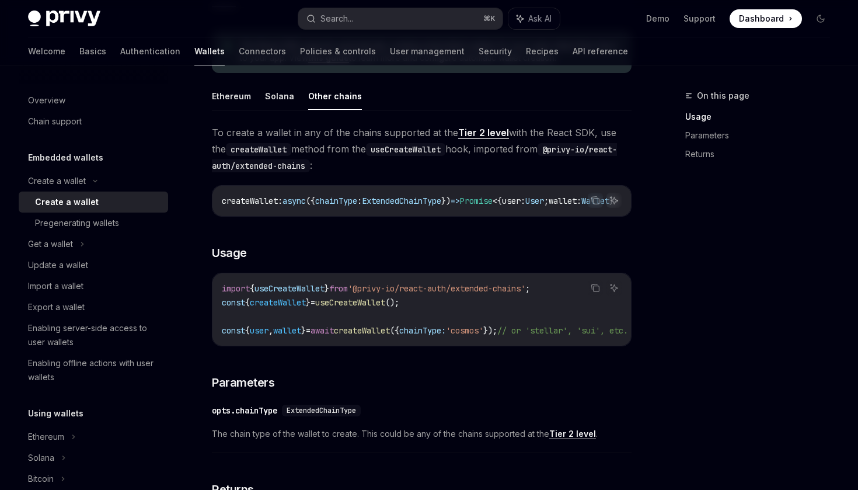
scroll to position [327, 0]
drag, startPoint x: 428, startPoint y: 335, endPoint x: 530, endPoint y: 334, distance: 102.1
click at [530, 334] on span "const { user , wallet } = await createWallet ({ chainType: 'cosmos' }); // or '…" at bounding box center [425, 329] width 406 height 11
copy span "{ chainType: 'cosmos' }"
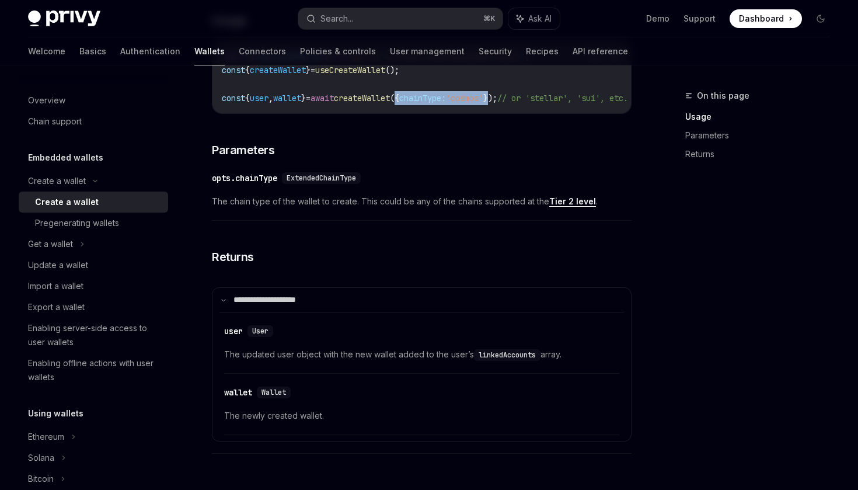
scroll to position [567, 0]
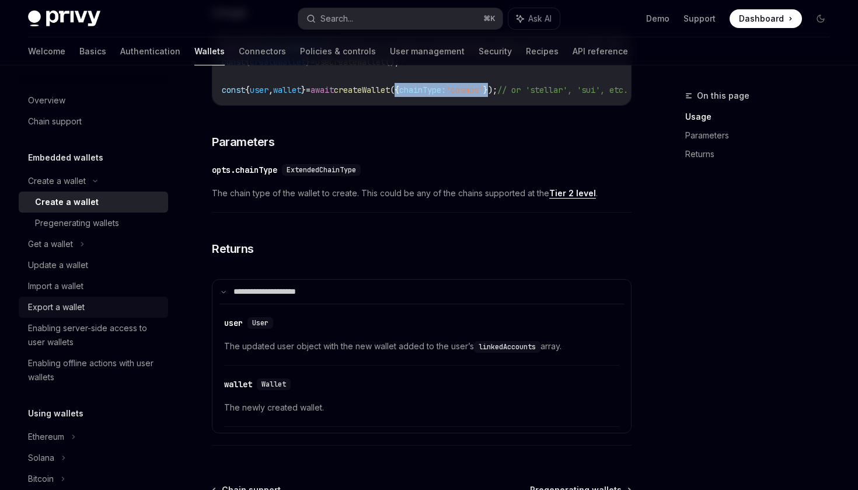
click at [73, 309] on div "Export a wallet" at bounding box center [56, 307] width 57 height 14
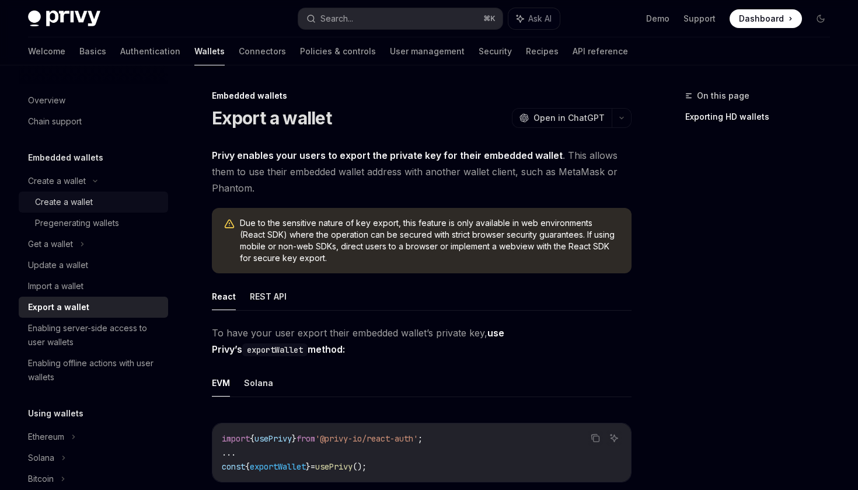
click at [81, 205] on div "Create a wallet" at bounding box center [64, 202] width 58 height 14
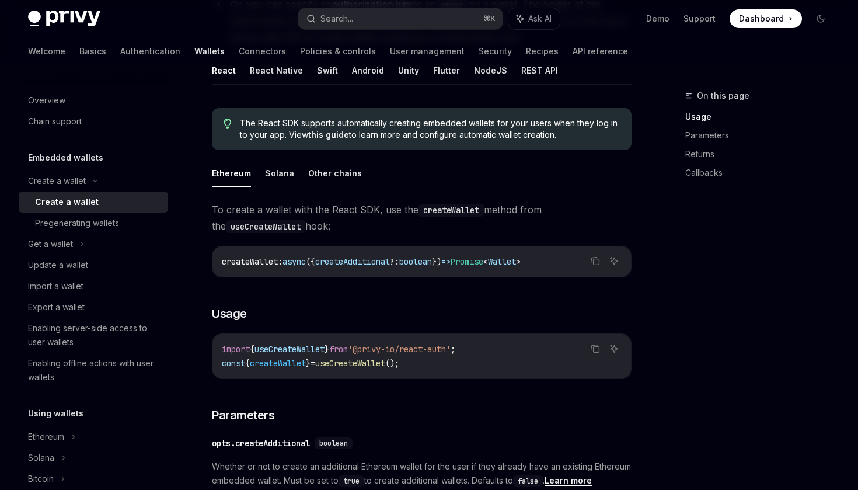
scroll to position [249, 0]
click at [338, 177] on button "Other chains" at bounding box center [335, 173] width 54 height 27
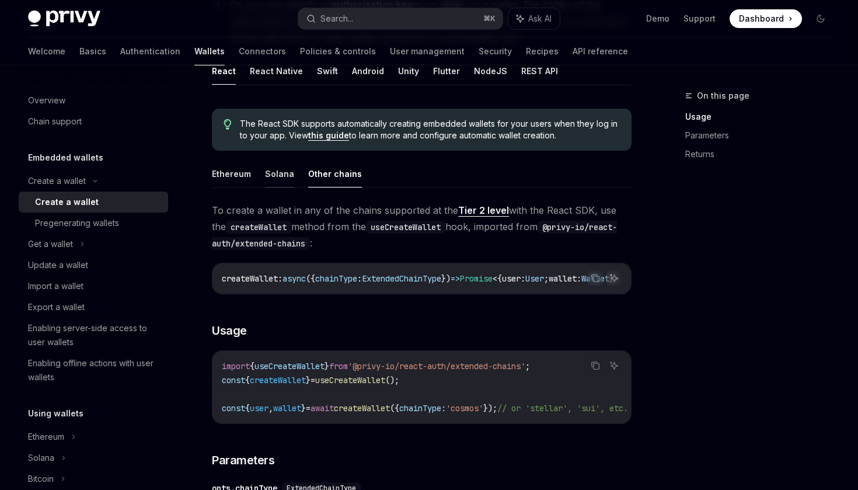
click at [282, 177] on button "Solana" at bounding box center [279, 173] width 29 height 27
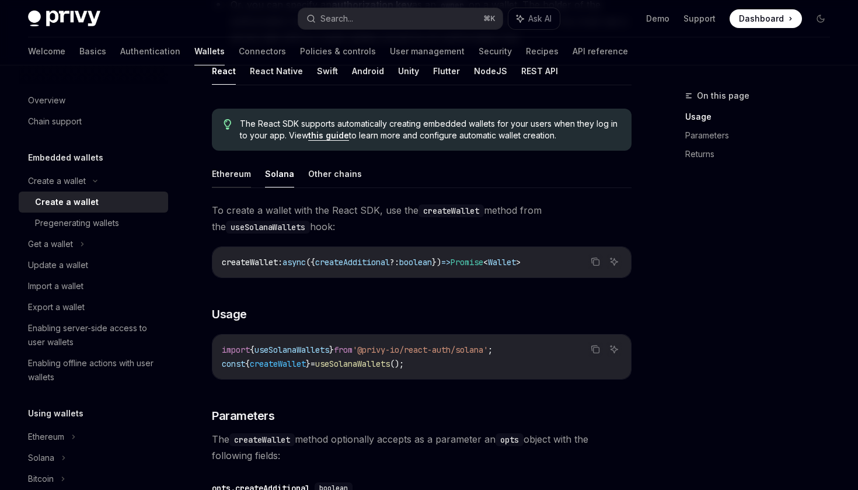
click at [245, 181] on button "Ethereum" at bounding box center [231, 173] width 39 height 27
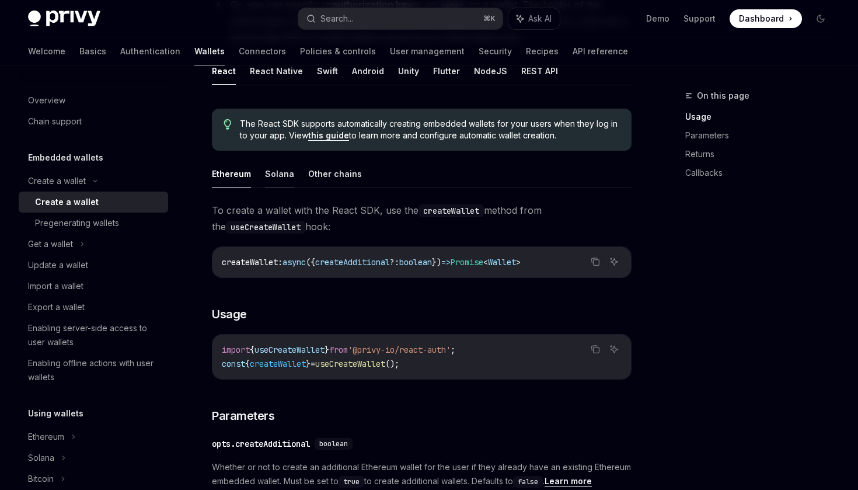
click at [271, 175] on button "Solana" at bounding box center [279, 173] width 29 height 27
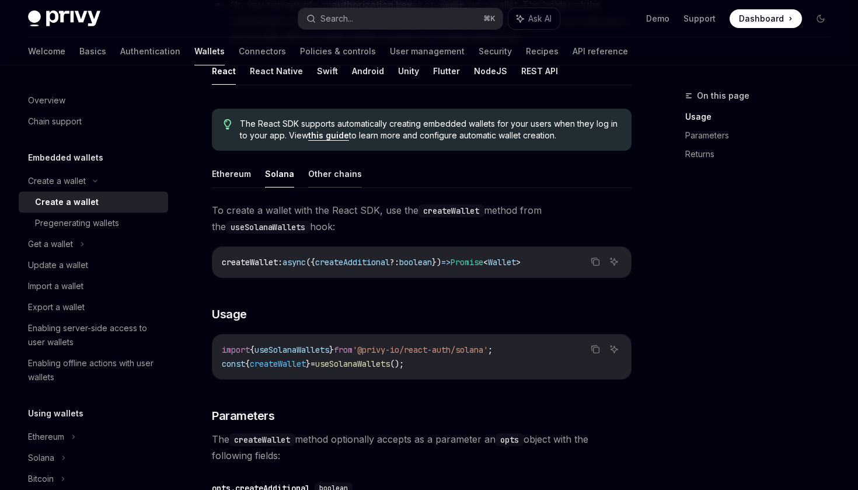
click at [333, 171] on button "Other chains" at bounding box center [335, 173] width 54 height 27
type textarea "*"
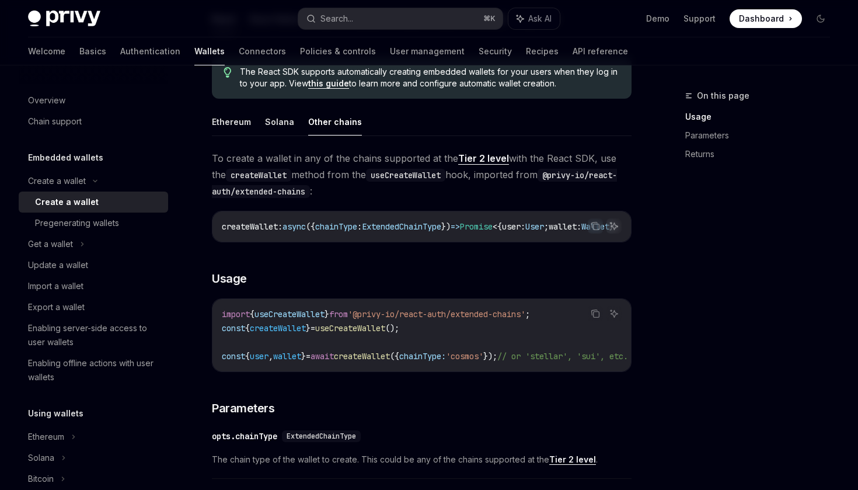
click at [659, 214] on div "On this page Usage Parameters Returns Create a wallet Create a wallet OpenAI Op…" at bounding box center [429, 328] width 820 height 1126
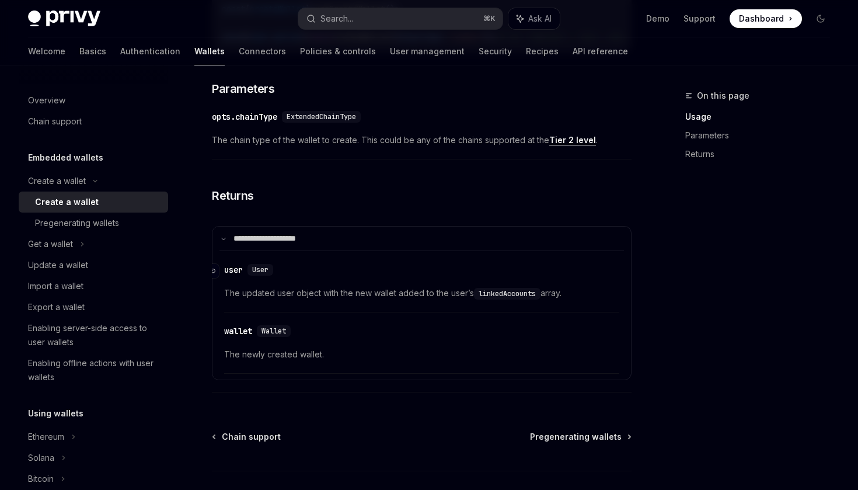
scroll to position [623, 0]
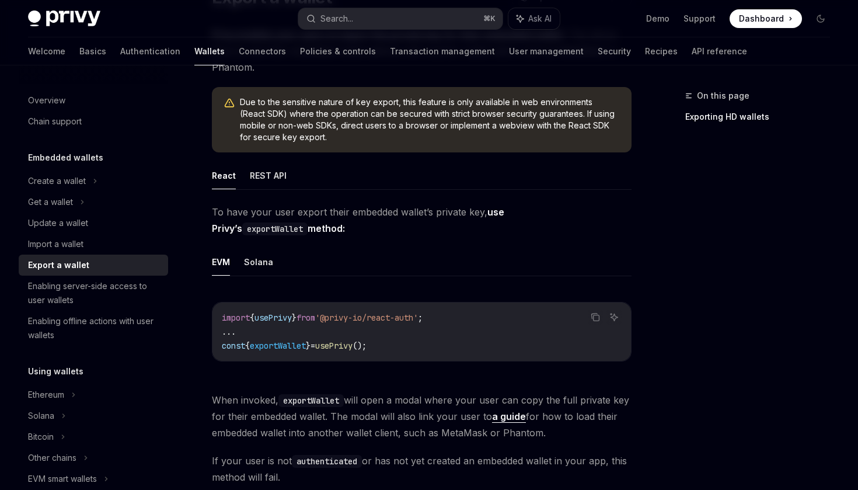
scroll to position [125, 0]
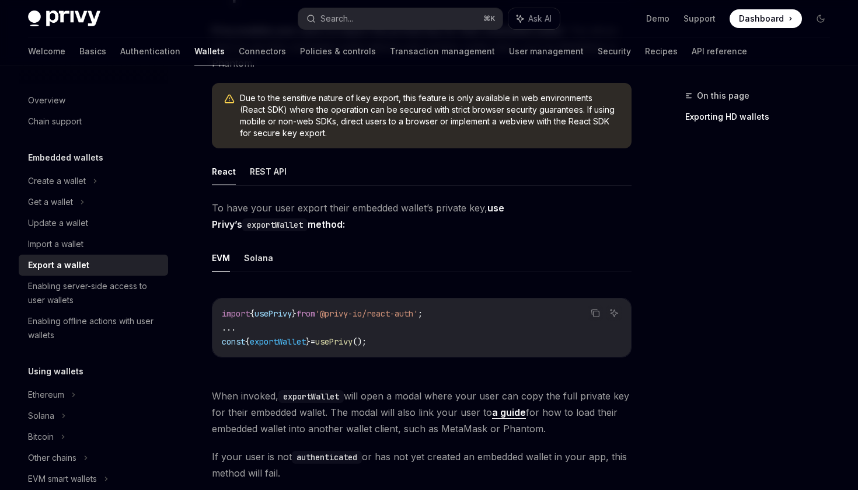
click at [239, 257] on ul "EVM Solana" at bounding box center [422, 258] width 420 height 28
click at [251, 257] on button "Solana" at bounding box center [258, 257] width 29 height 27
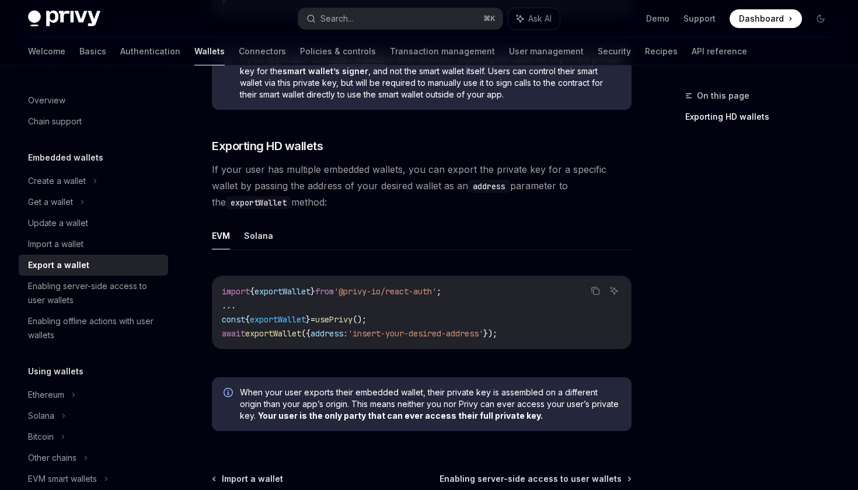
scroll to position [989, 0]
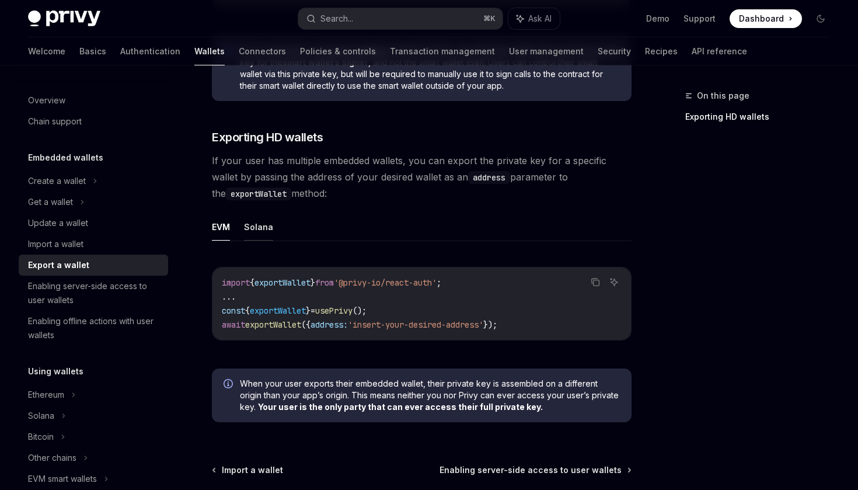
click at [259, 232] on button "Solana" at bounding box center [258, 226] width 29 height 27
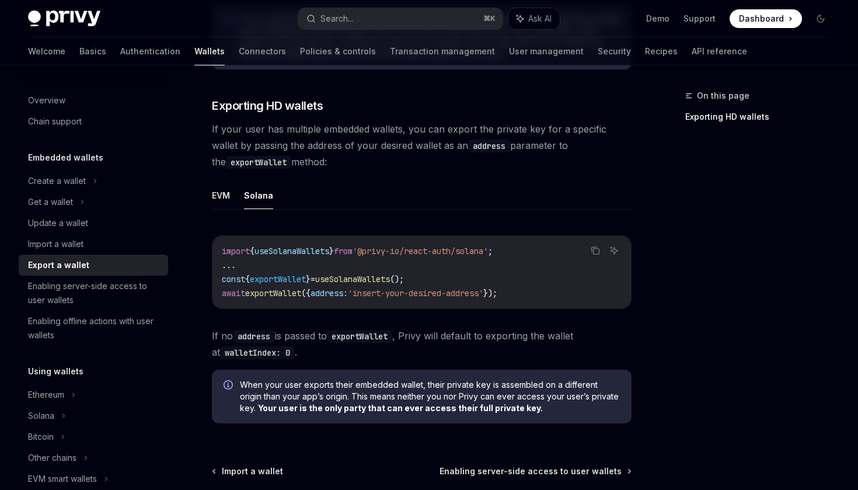
scroll to position [1022, 0]
click at [220, 198] on button "EVM" at bounding box center [221, 193] width 18 height 27
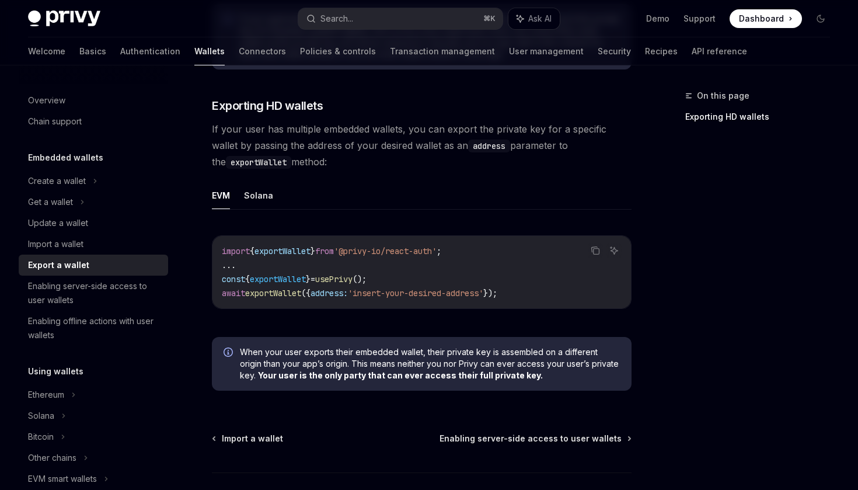
scroll to position [1020, 0]
click at [55, 104] on div "Overview" at bounding box center [46, 100] width 37 height 14
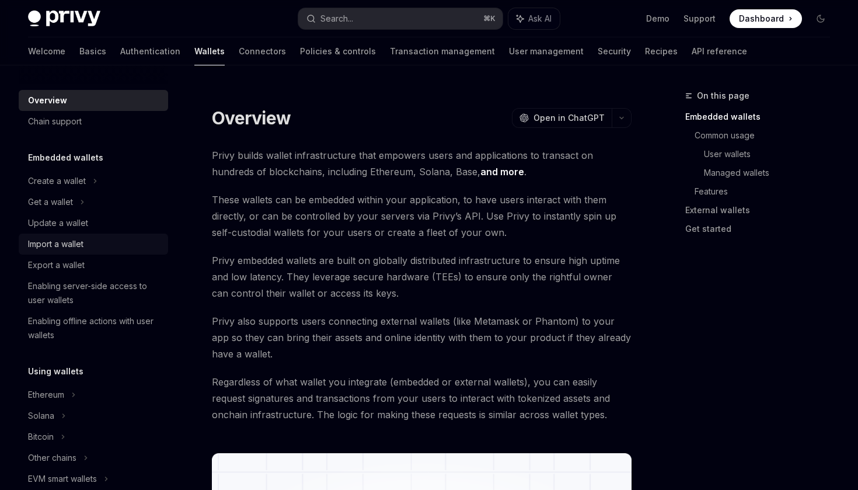
click at [48, 254] on link "Import a wallet" at bounding box center [93, 243] width 149 height 21
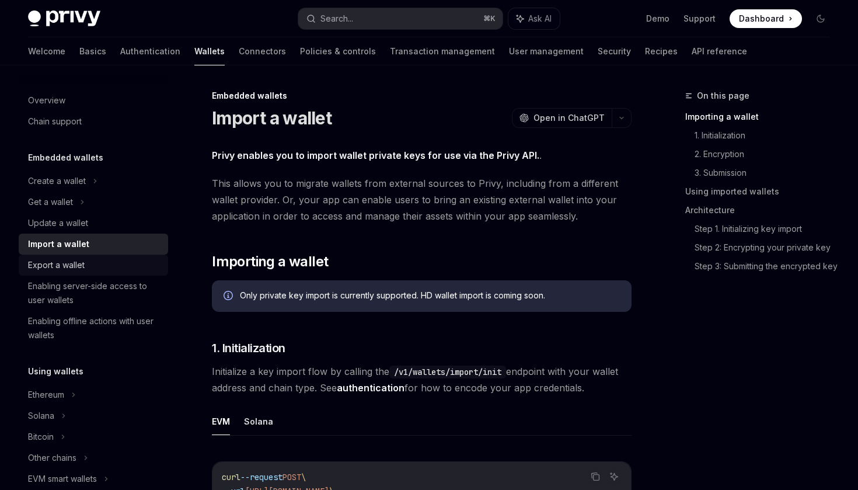
click at [56, 266] on div "Export a wallet" at bounding box center [56, 265] width 57 height 14
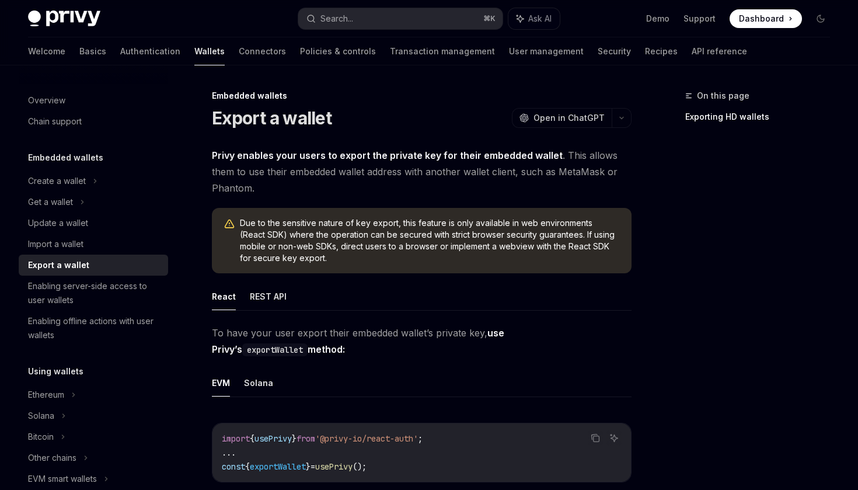
click at [59, 268] on div "Export a wallet" at bounding box center [58, 265] width 61 height 14
click at [77, 266] on div "Export a wallet" at bounding box center [58, 265] width 61 height 14
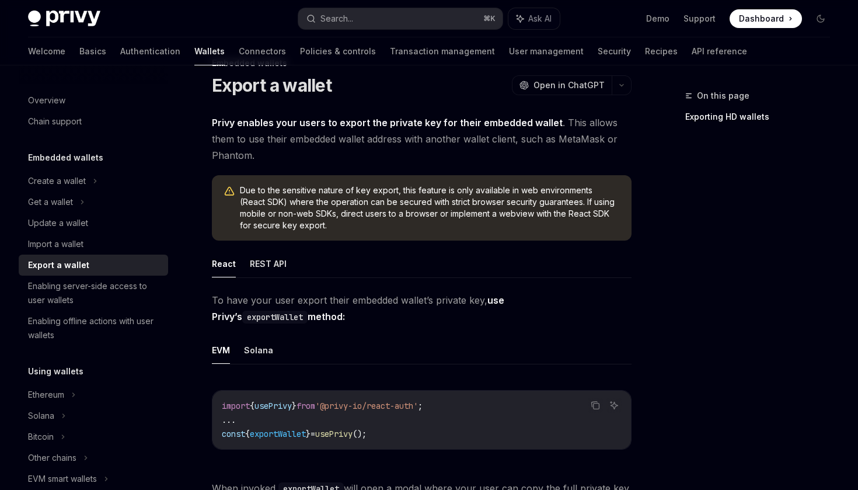
scroll to position [33, 0]
click at [249, 352] on button "Solana" at bounding box center [258, 349] width 29 height 27
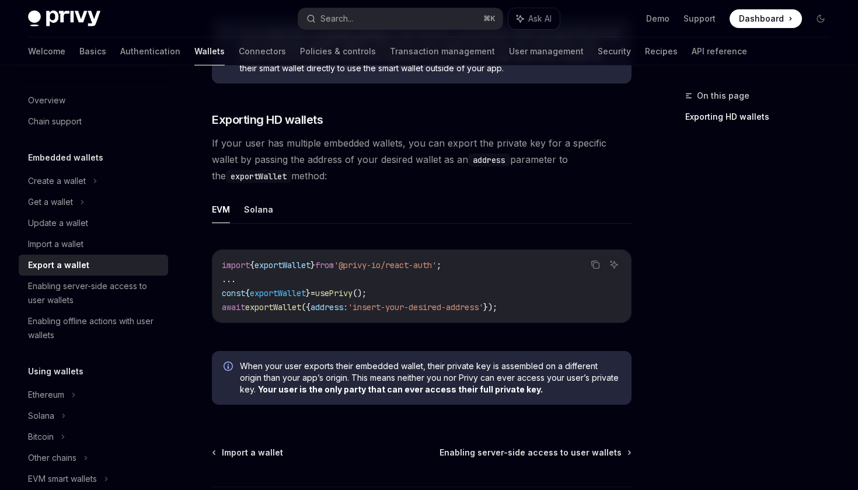
scroll to position [1054, 0]
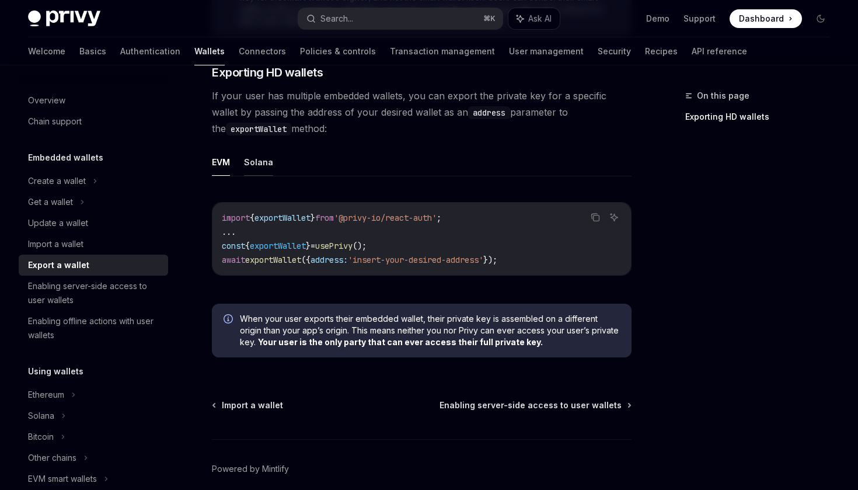
click at [259, 170] on button "Solana" at bounding box center [258, 161] width 29 height 27
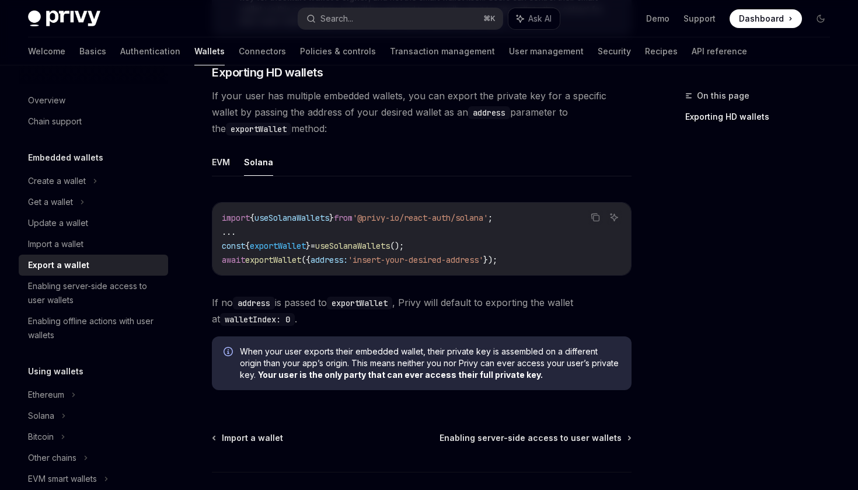
scroll to position [1141, 0]
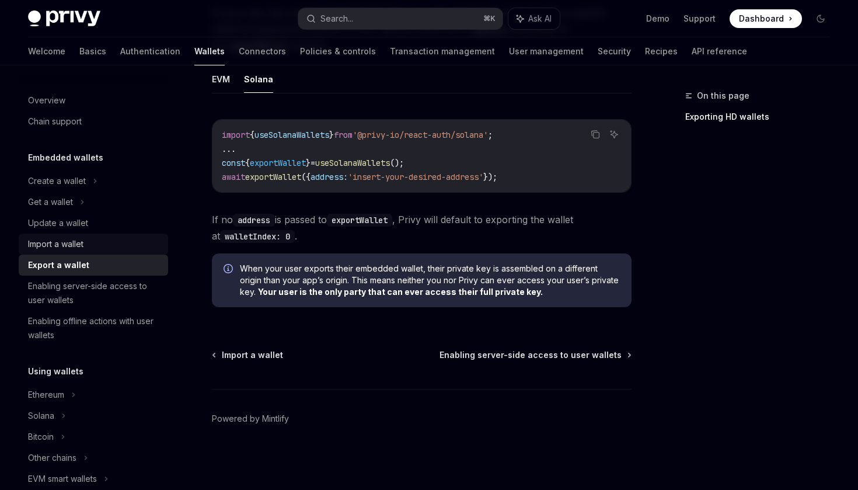
click at [70, 247] on div "Import a wallet" at bounding box center [55, 244] width 55 height 14
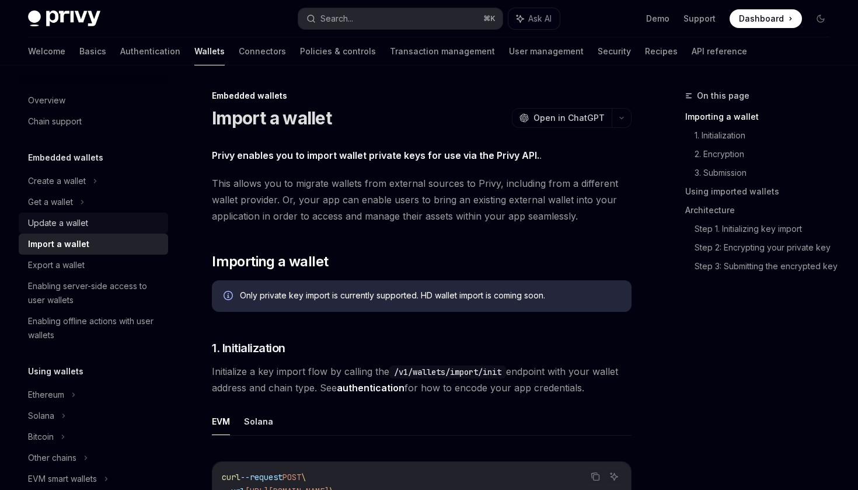
click at [90, 226] on div "Update a wallet" at bounding box center [94, 223] width 133 height 14
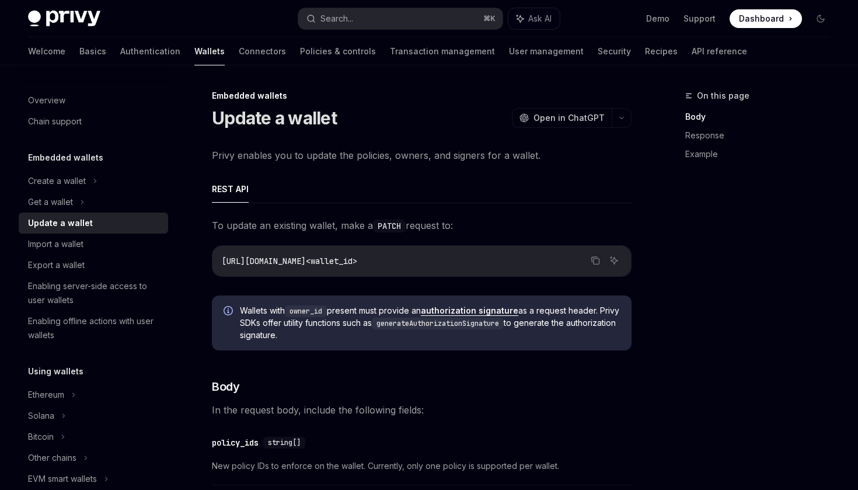
drag, startPoint x: 240, startPoint y: 312, endPoint x: 357, endPoint y: 334, distance: 118.8
click at [357, 334] on span "Wallets with owner_id present must provide an authorization signature as a requ…" at bounding box center [430, 323] width 380 height 36
click at [61, 123] on div "Chain support" at bounding box center [55, 121] width 54 height 14
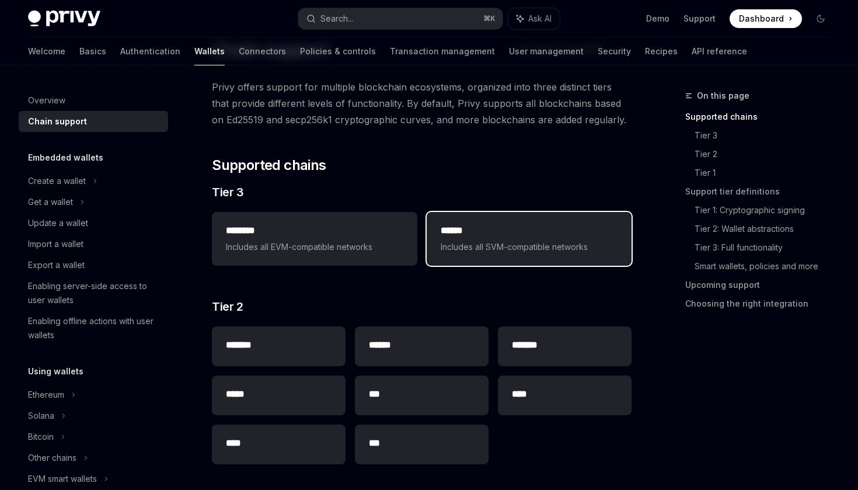
scroll to position [85, 0]
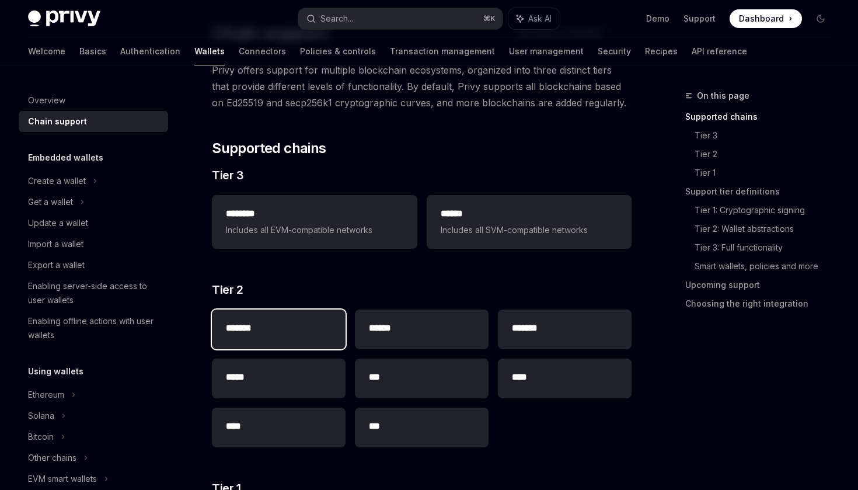
click at [266, 327] on h2 "*******" at bounding box center [279, 328] width 106 height 14
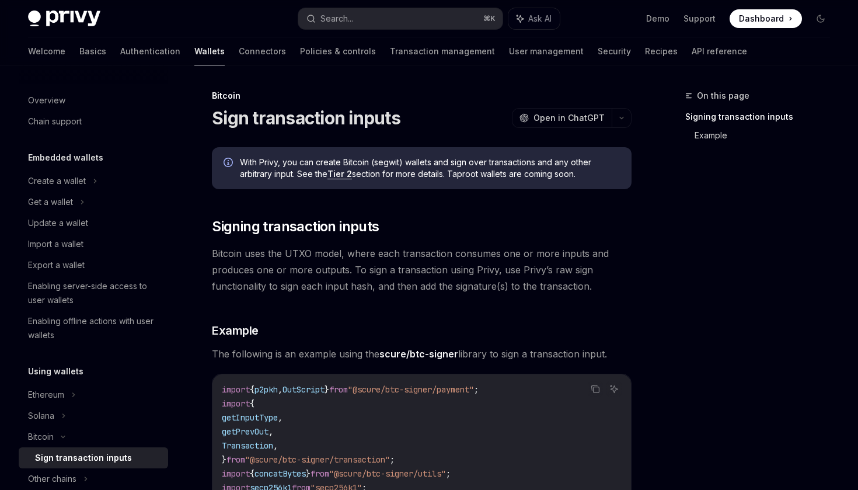
click at [715, 134] on link "Example" at bounding box center [766, 135] width 145 height 19
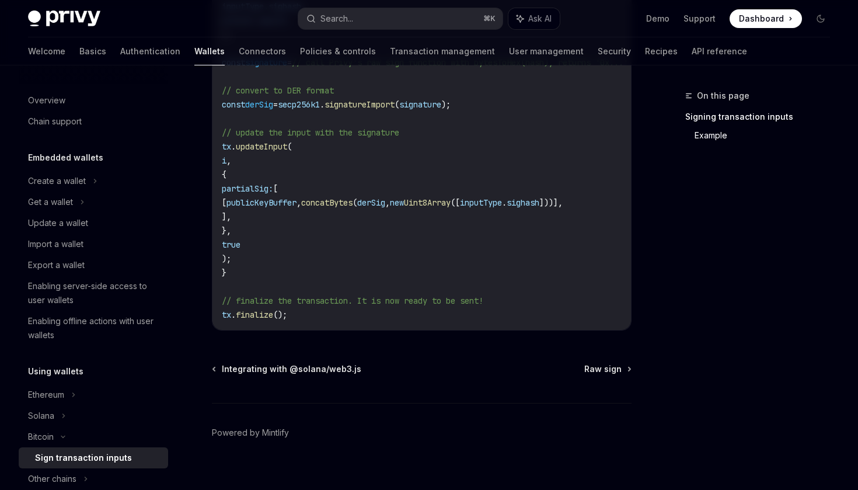
scroll to position [915, 0]
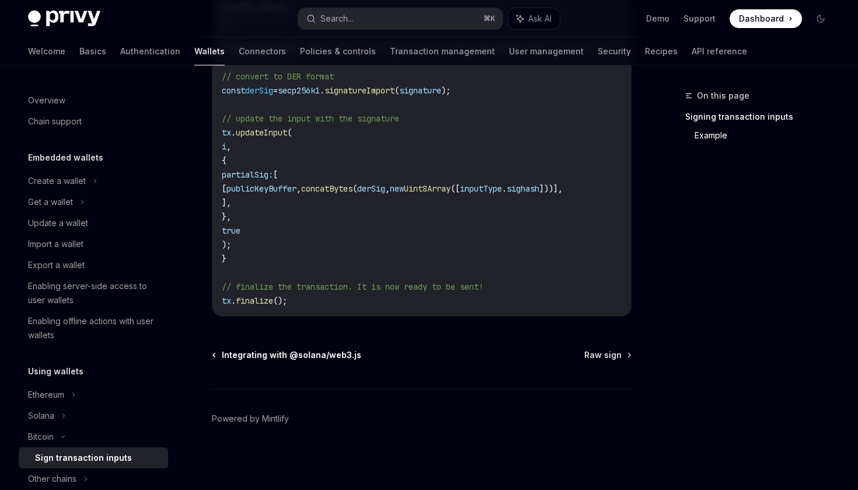
click at [320, 352] on span "Integrating with @solana/web3.js" at bounding box center [291, 355] width 139 height 12
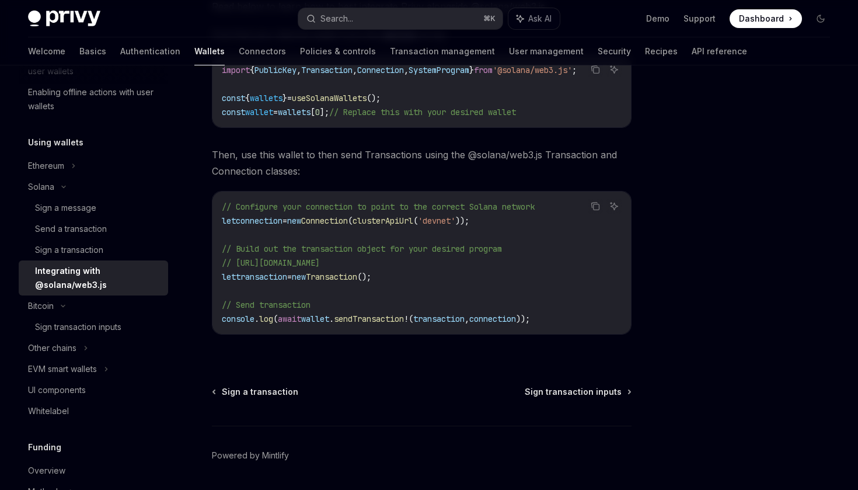
scroll to position [247, 0]
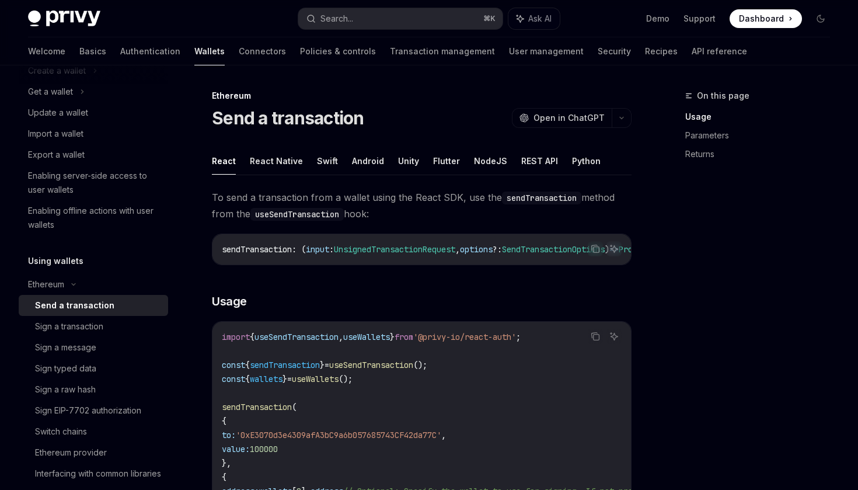
scroll to position [103, 0]
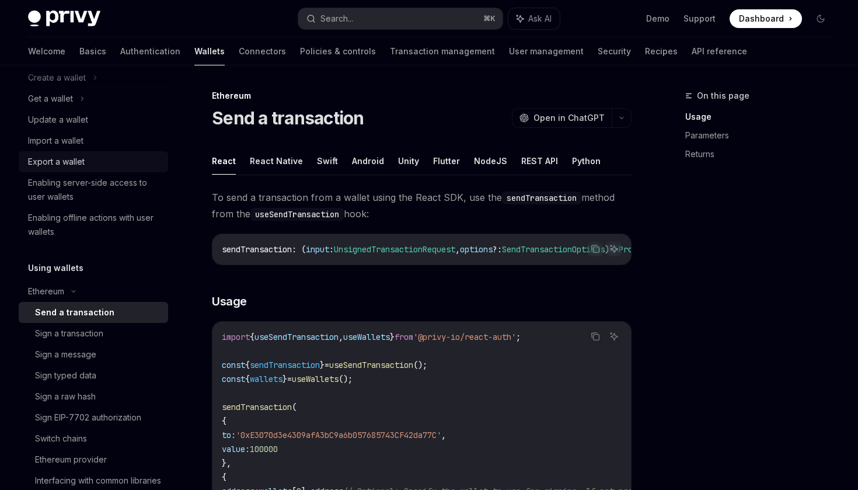
click at [61, 159] on div "Export a wallet" at bounding box center [56, 162] width 57 height 14
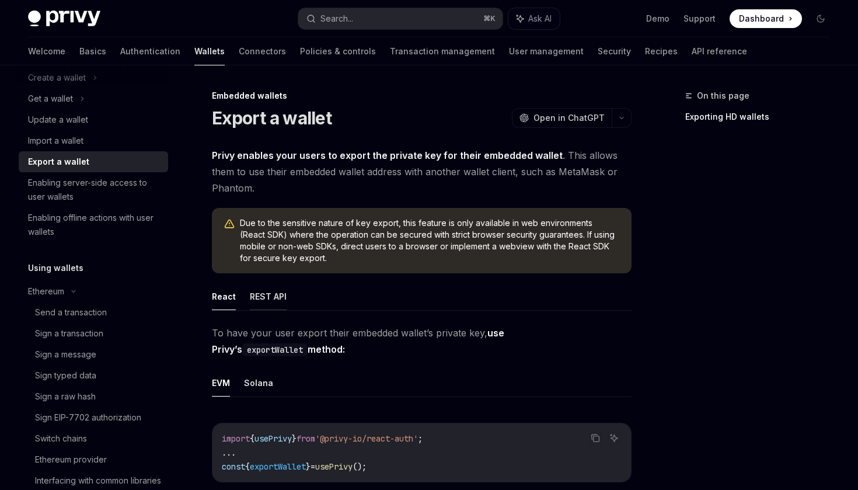
click at [272, 296] on button "REST API" at bounding box center [268, 295] width 37 height 27
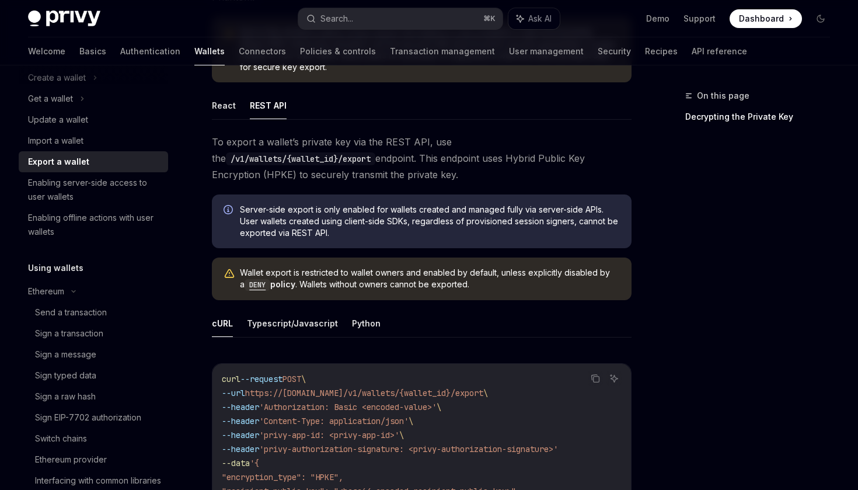
scroll to position [207, 0]
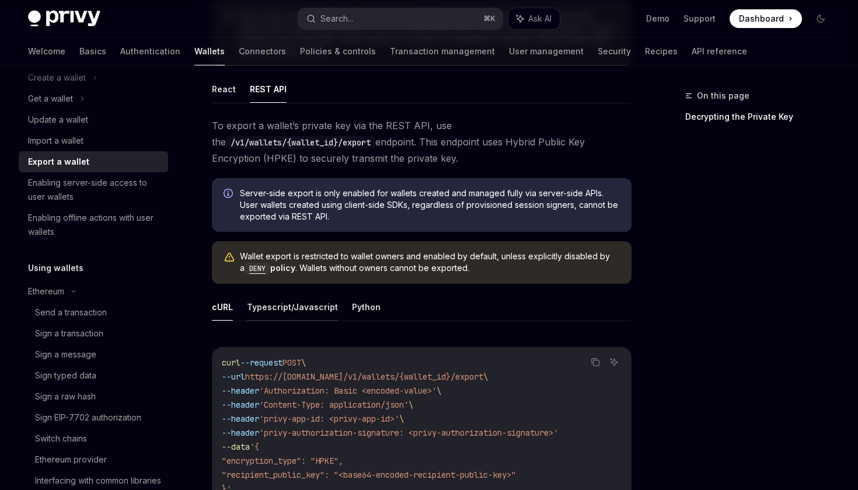
click at [281, 308] on button "Typescript/Javascript" at bounding box center [292, 306] width 91 height 27
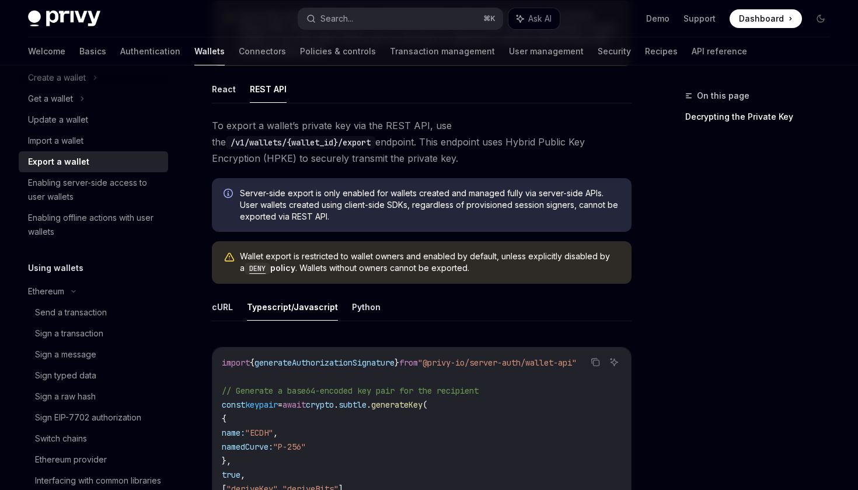
type textarea "*"
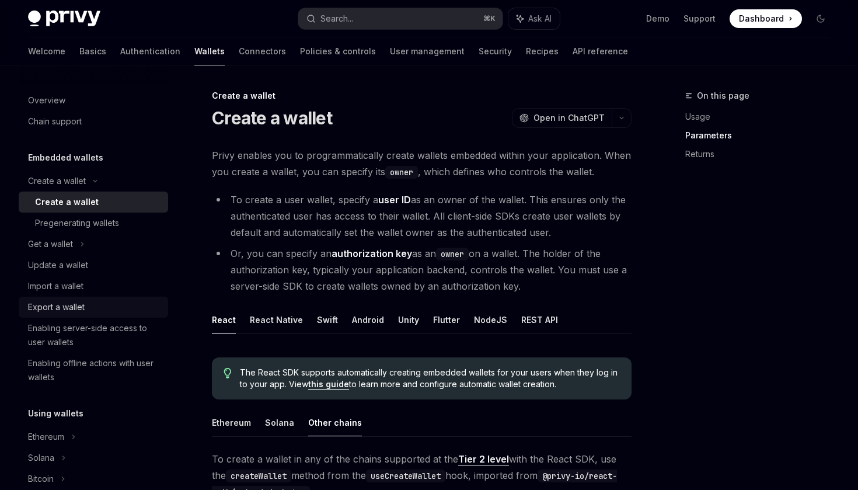
scroll to position [623, 0]
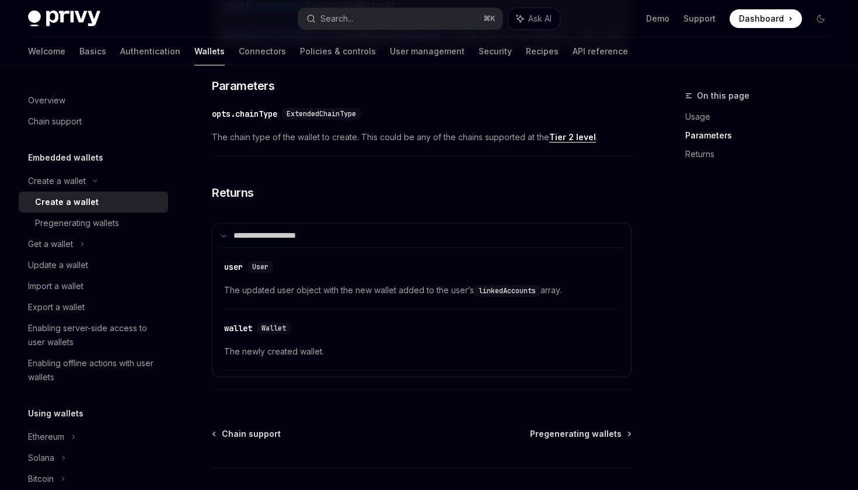
click at [58, 197] on div "Create a wallet" at bounding box center [67, 202] width 64 height 14
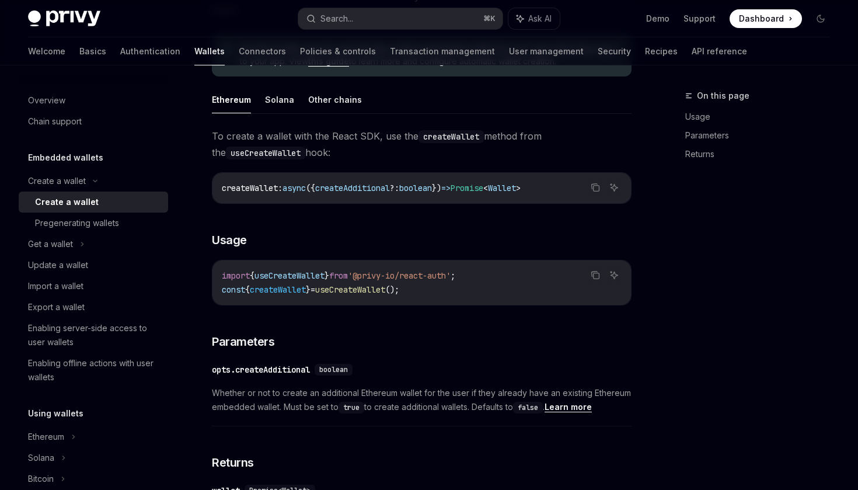
scroll to position [304, 0]
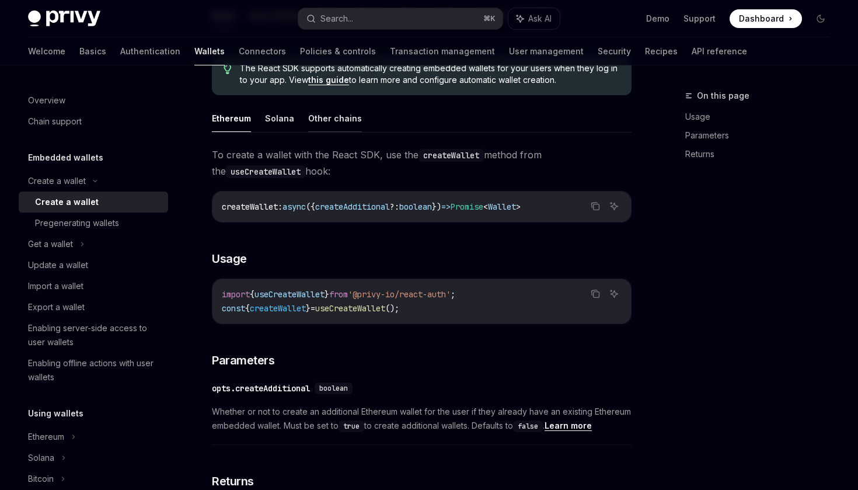
click at [342, 122] on button "Other chains" at bounding box center [335, 117] width 54 height 27
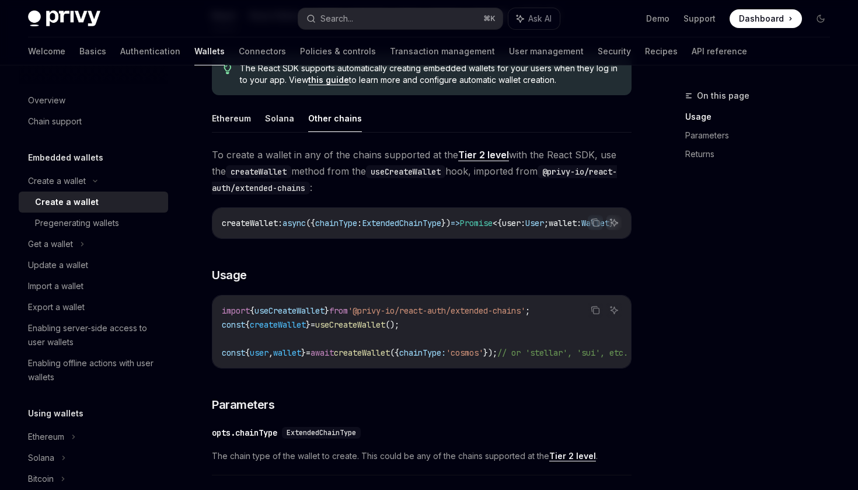
type textarea "*"
